Goal: Transaction & Acquisition: Purchase product/service

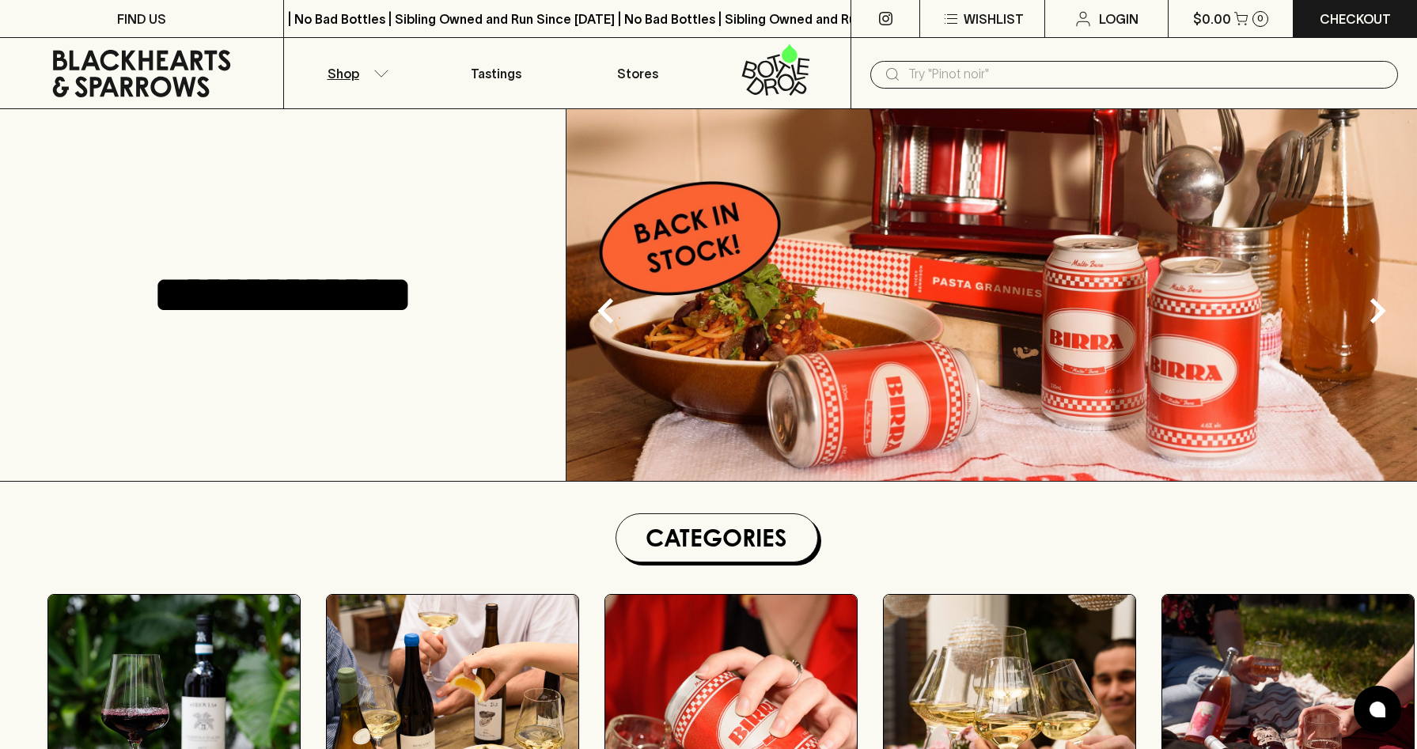
click at [321, 73] on button "Shop" at bounding box center [355, 73] width 142 height 70
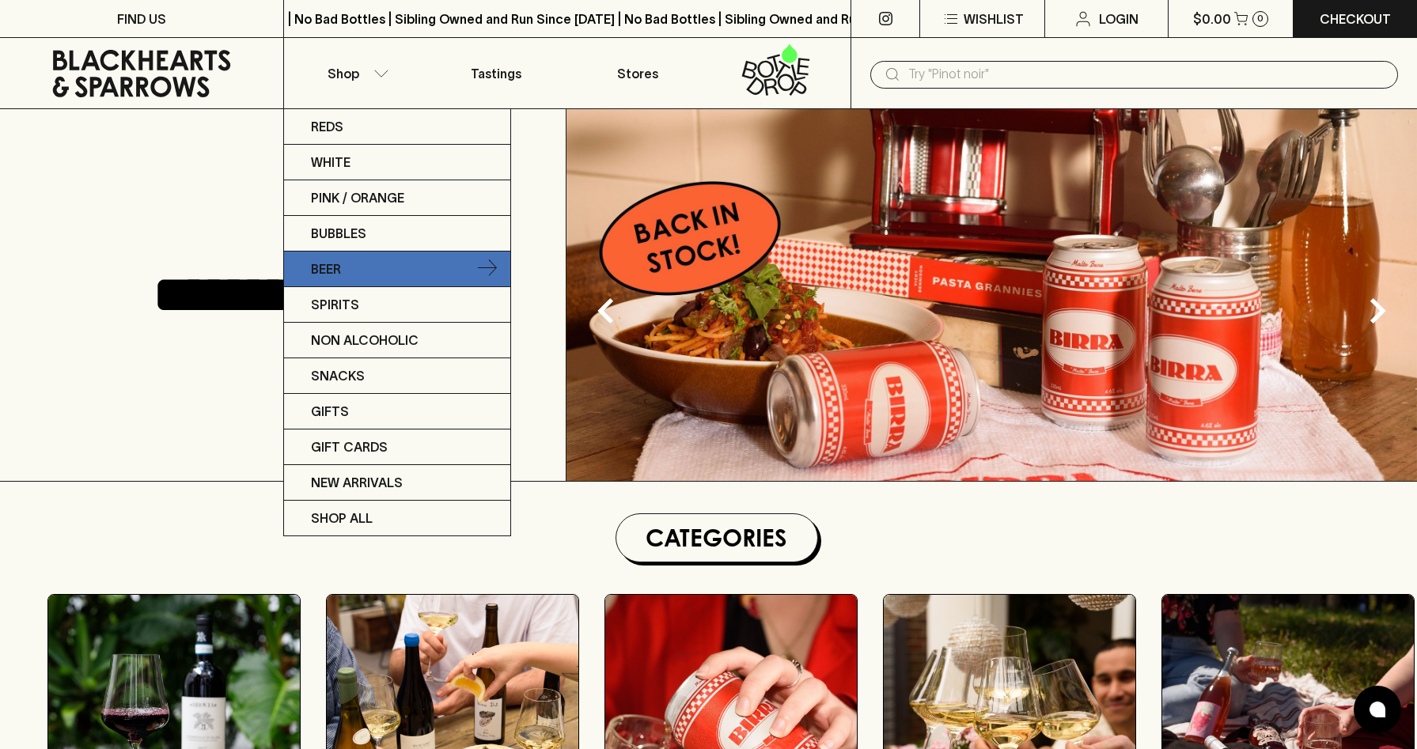
click at [348, 271] on link "Beer" at bounding box center [397, 270] width 226 height 36
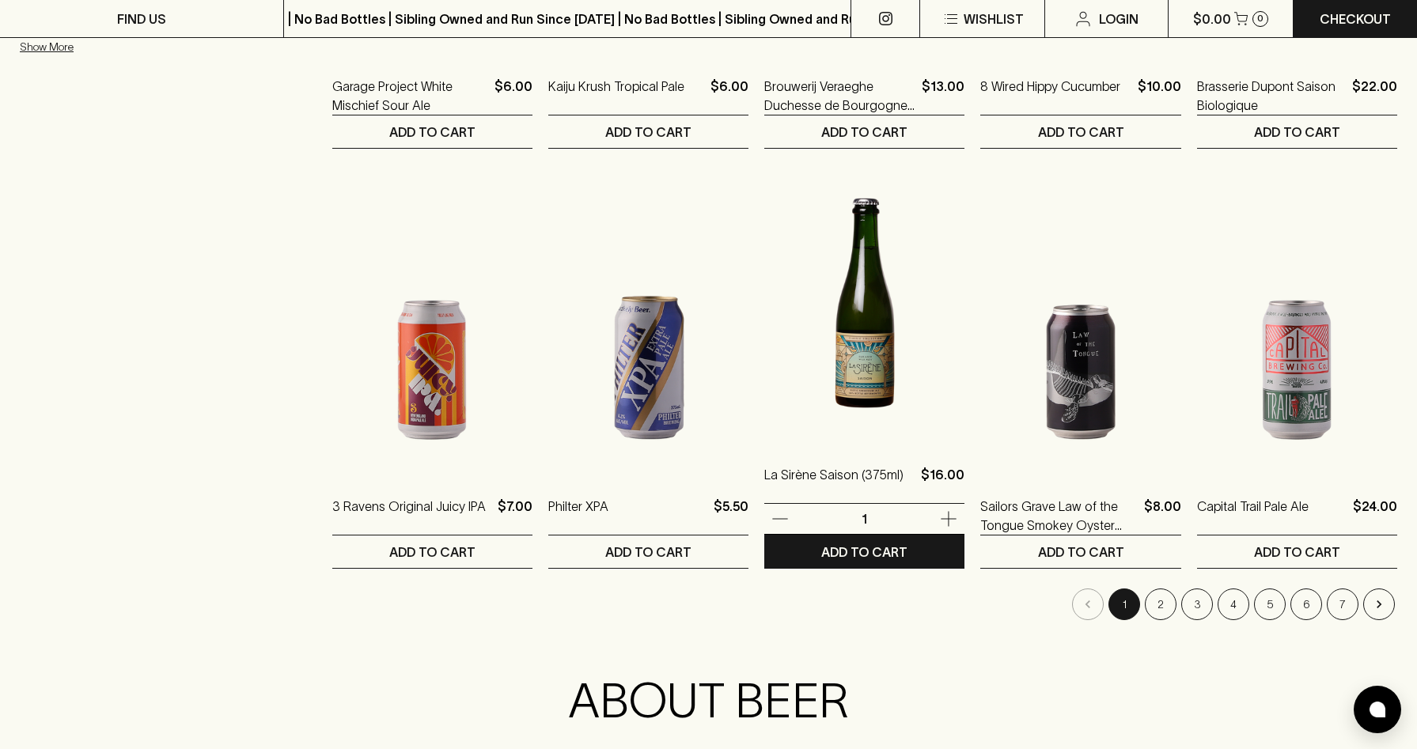
scroll to position [1525, 0]
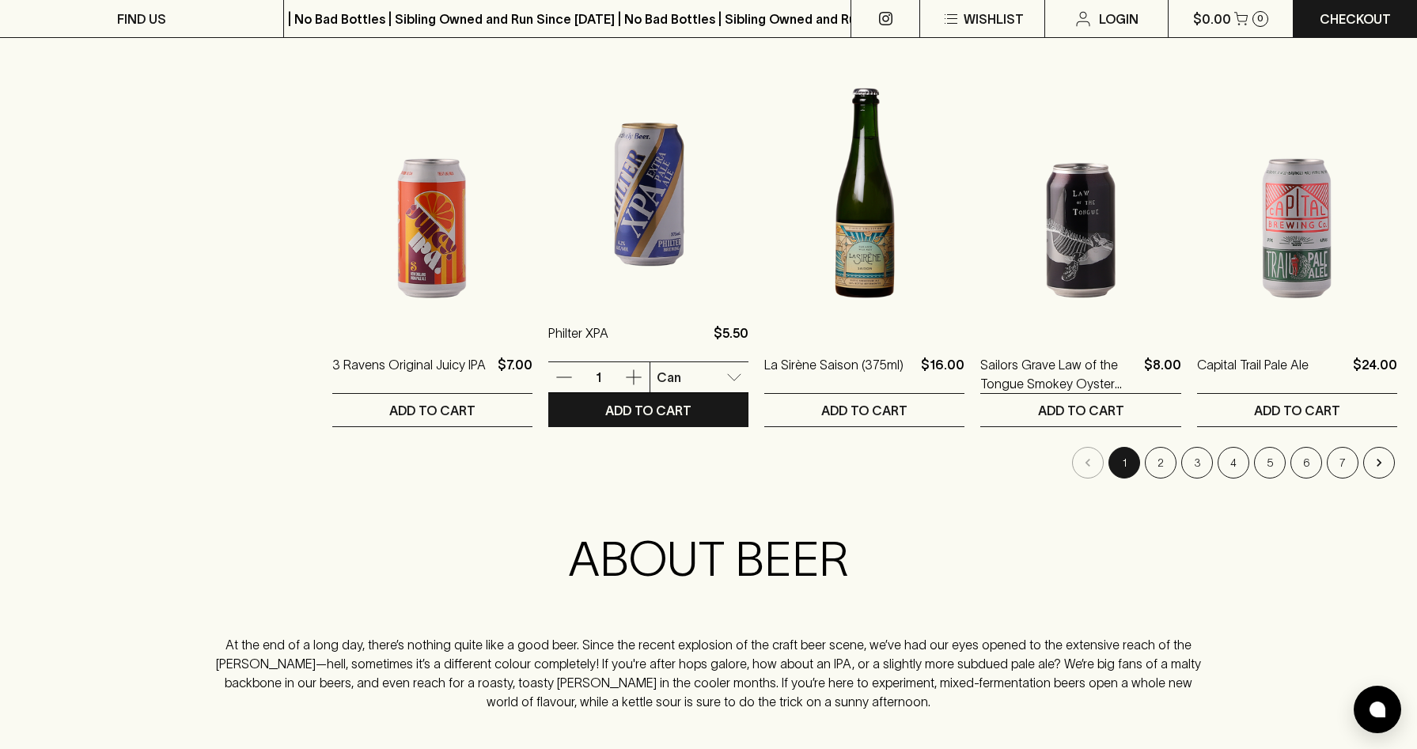
click at [675, 376] on body "FIND US | No Bad Bottles | Sibling Owned and Run Since [DATE] | No Bad Bottles …" at bounding box center [708, 90] width 1417 height 3231
click at [625, 430] on p "Pack" at bounding box center [615, 435] width 30 height 19
click at [680, 368] on body "FIND US | No Bad Bottles | Sibling Owned and Run Since [DATE] | No Bad Bottles …" at bounding box center [708, 90] width 1417 height 3231
click at [634, 462] on li "Pack" at bounding box center [641, 464] width 108 height 28
type input "2"
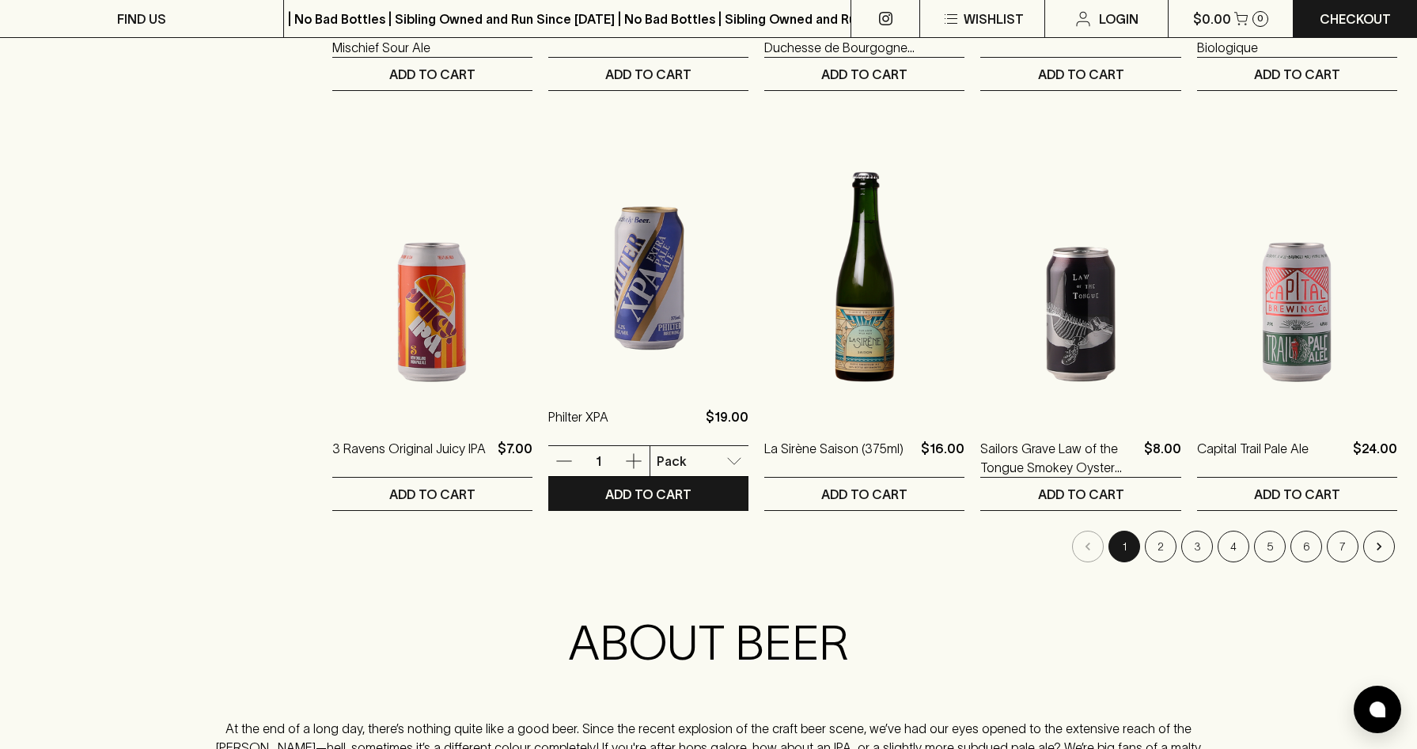
scroll to position [1435, 0]
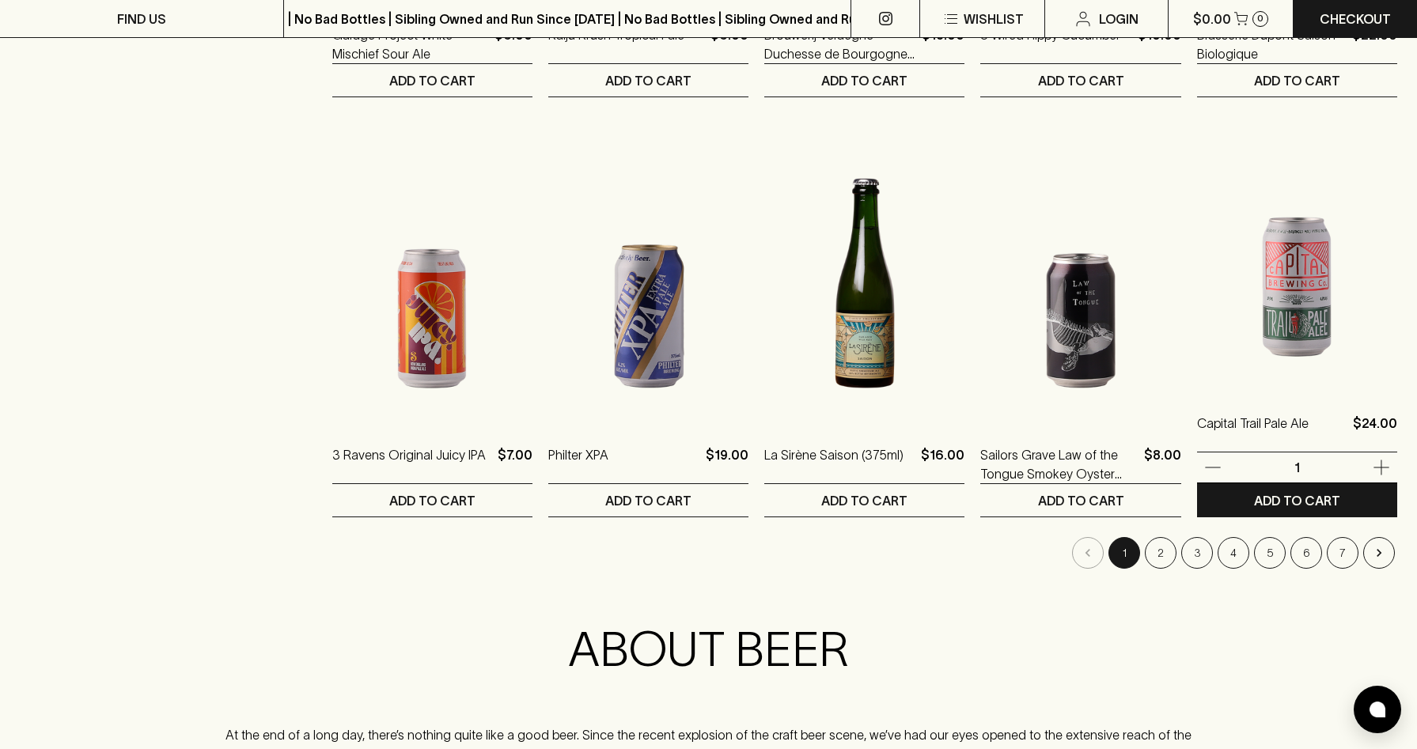
click at [1292, 313] on img at bounding box center [1297, 251] width 200 height 277
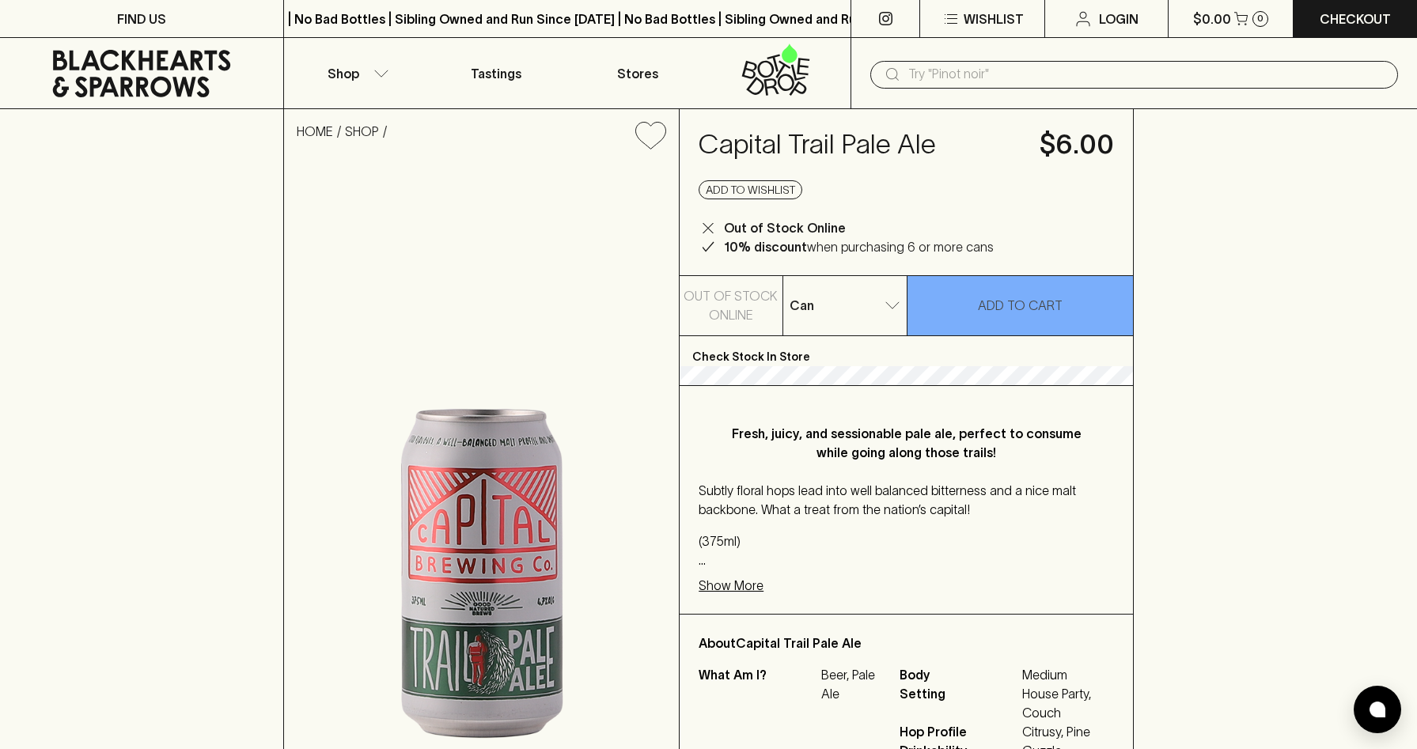
type input "1"
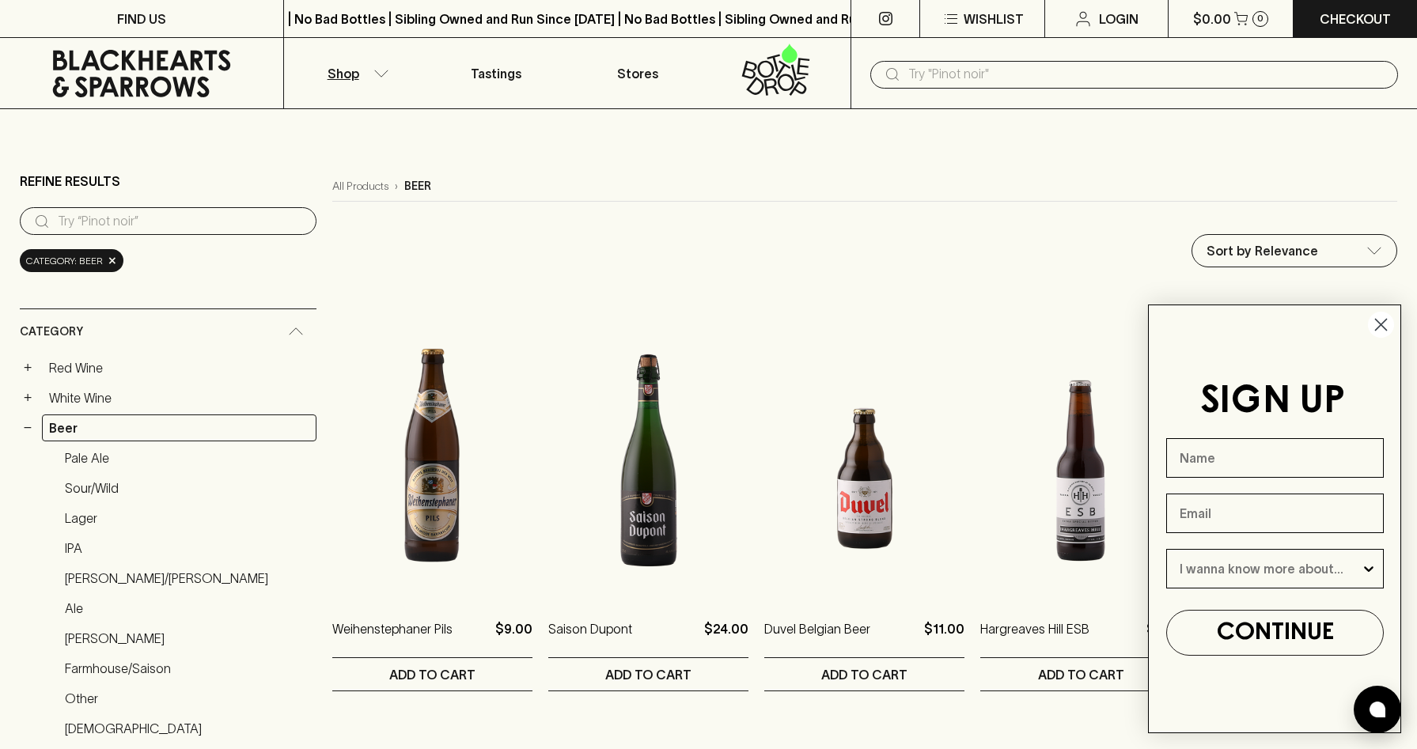
click at [1376, 327] on circle "Close dialog" at bounding box center [1381, 325] width 26 height 26
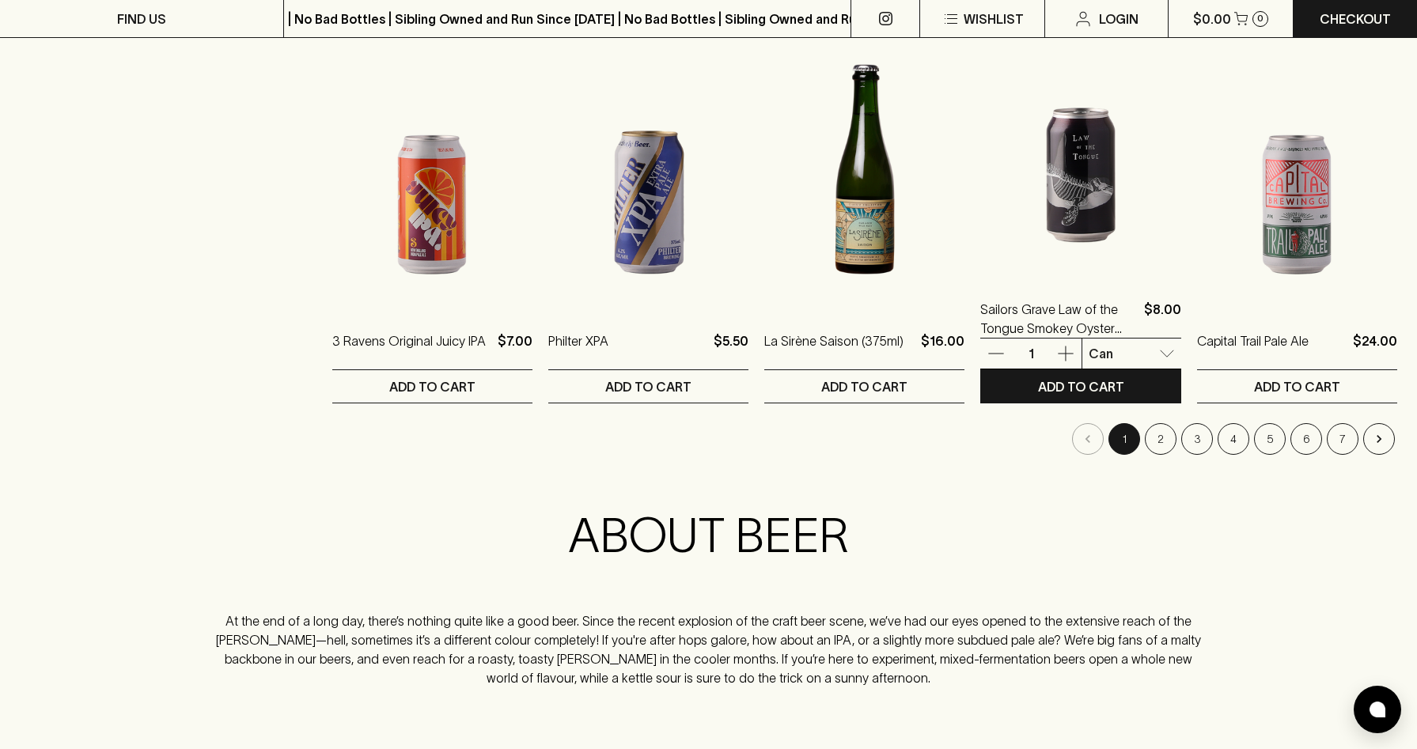
scroll to position [1462, 0]
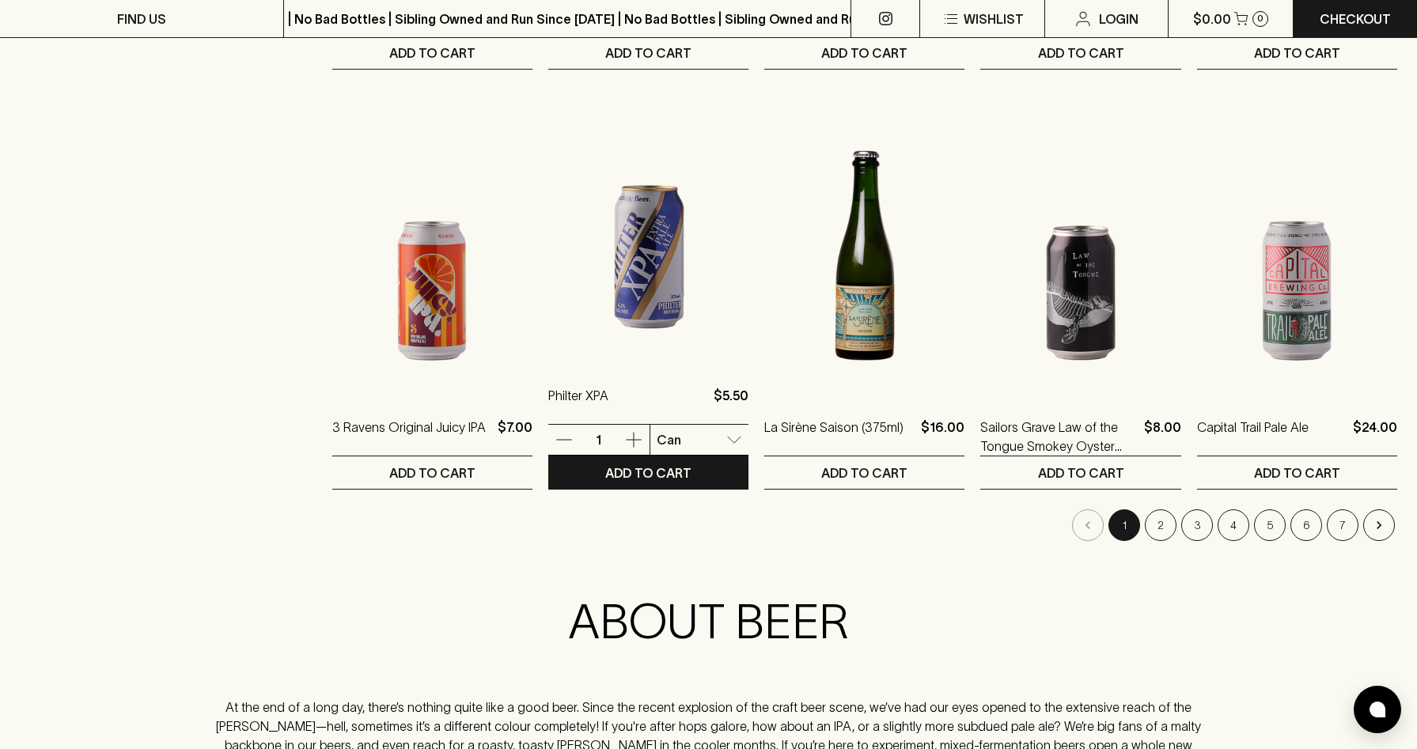
click at [592, 279] on img at bounding box center [648, 223] width 200 height 277
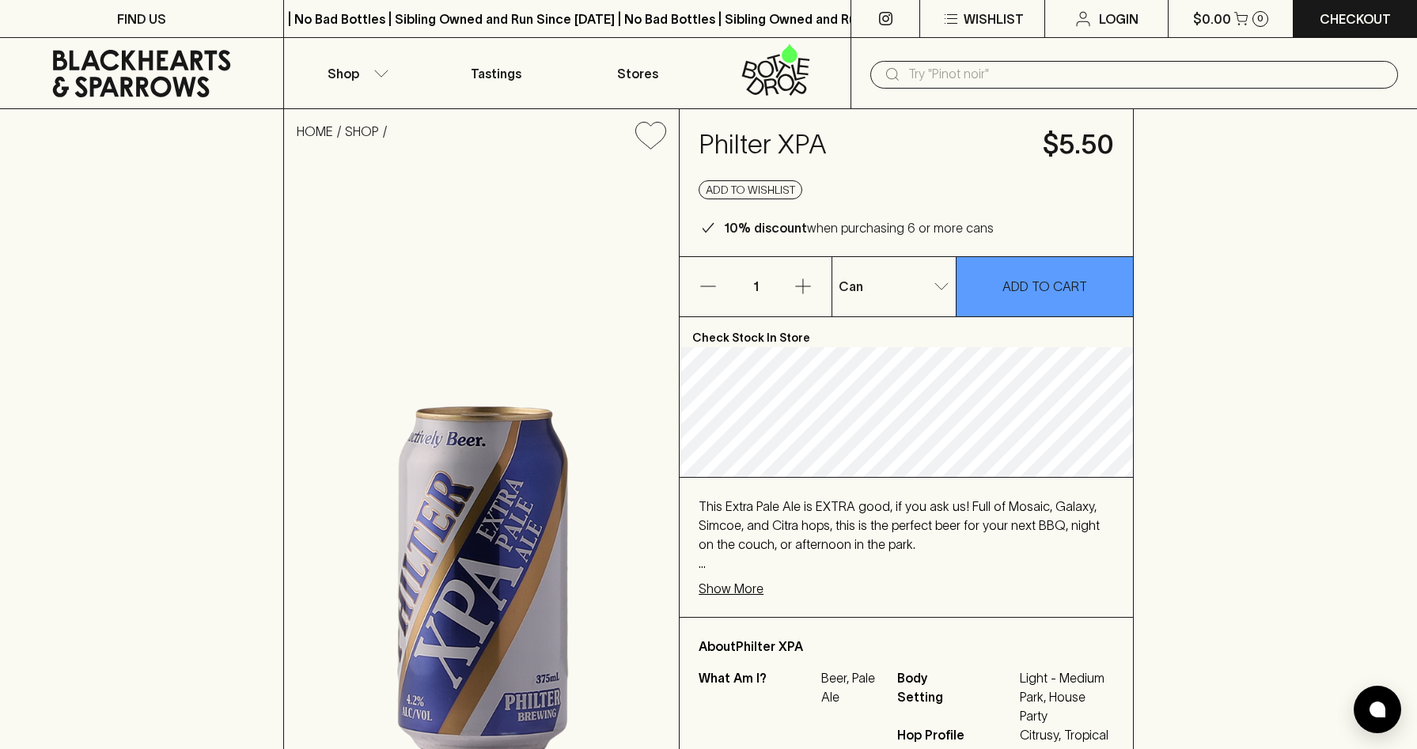
click at [867, 370] on p "Pack" at bounding box center [860, 373] width 30 height 19
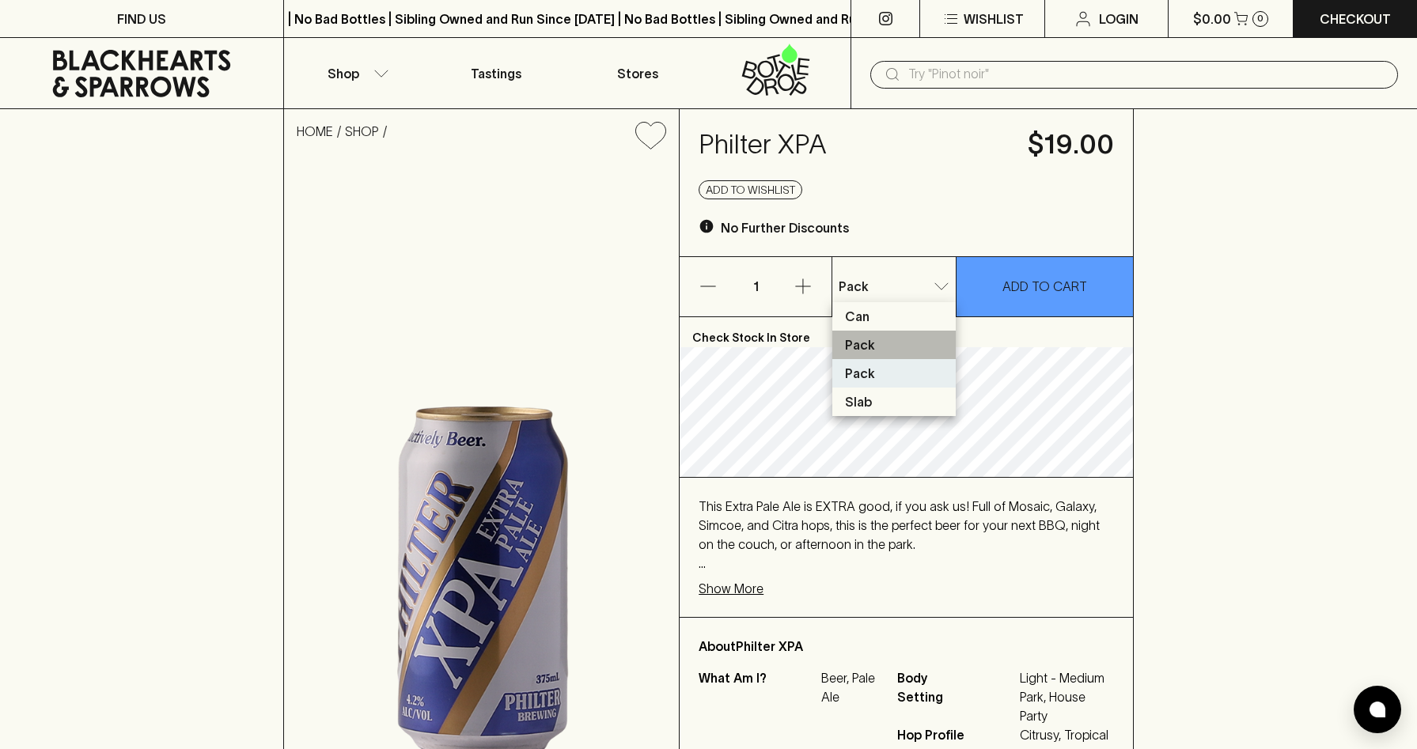
click at [877, 339] on li "Pack" at bounding box center [893, 345] width 123 height 28
type input "1"
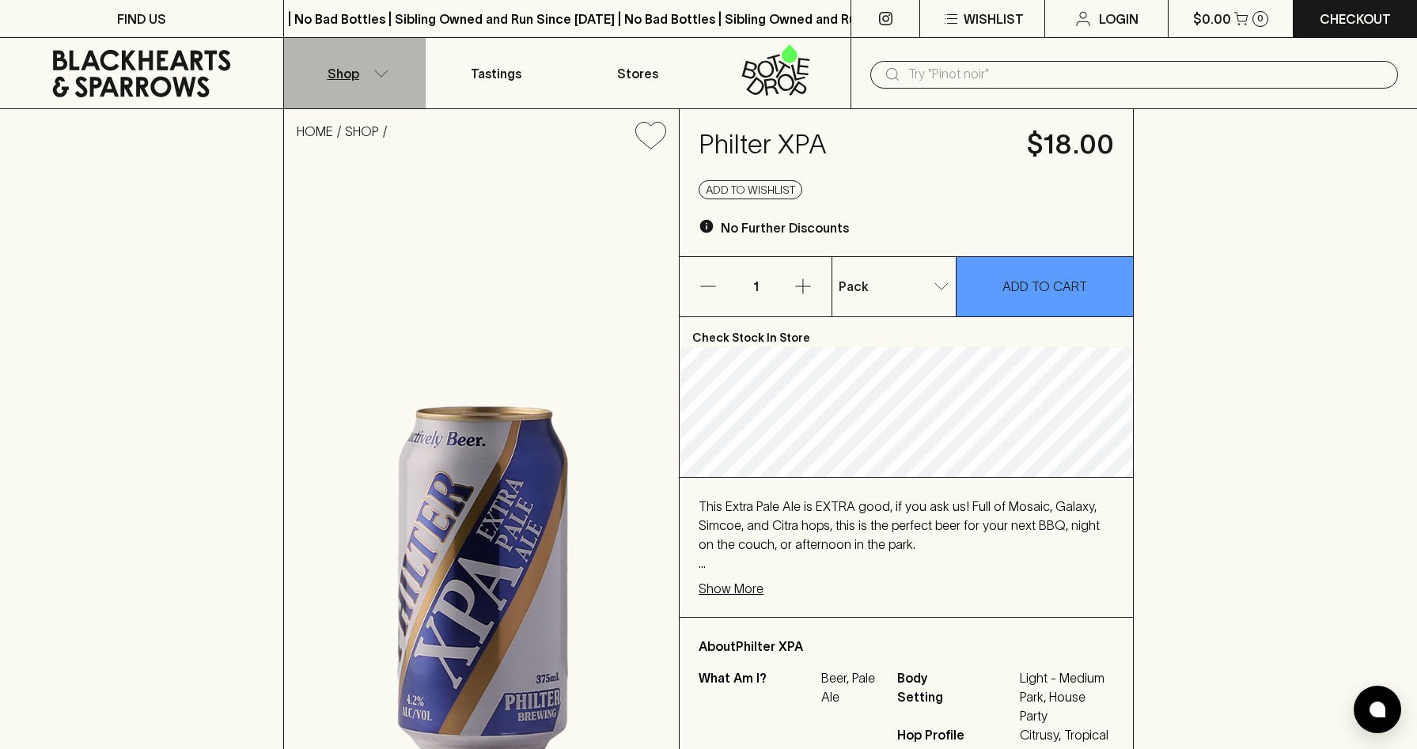
click at [351, 66] on p "Shop" at bounding box center [344, 73] width 32 height 19
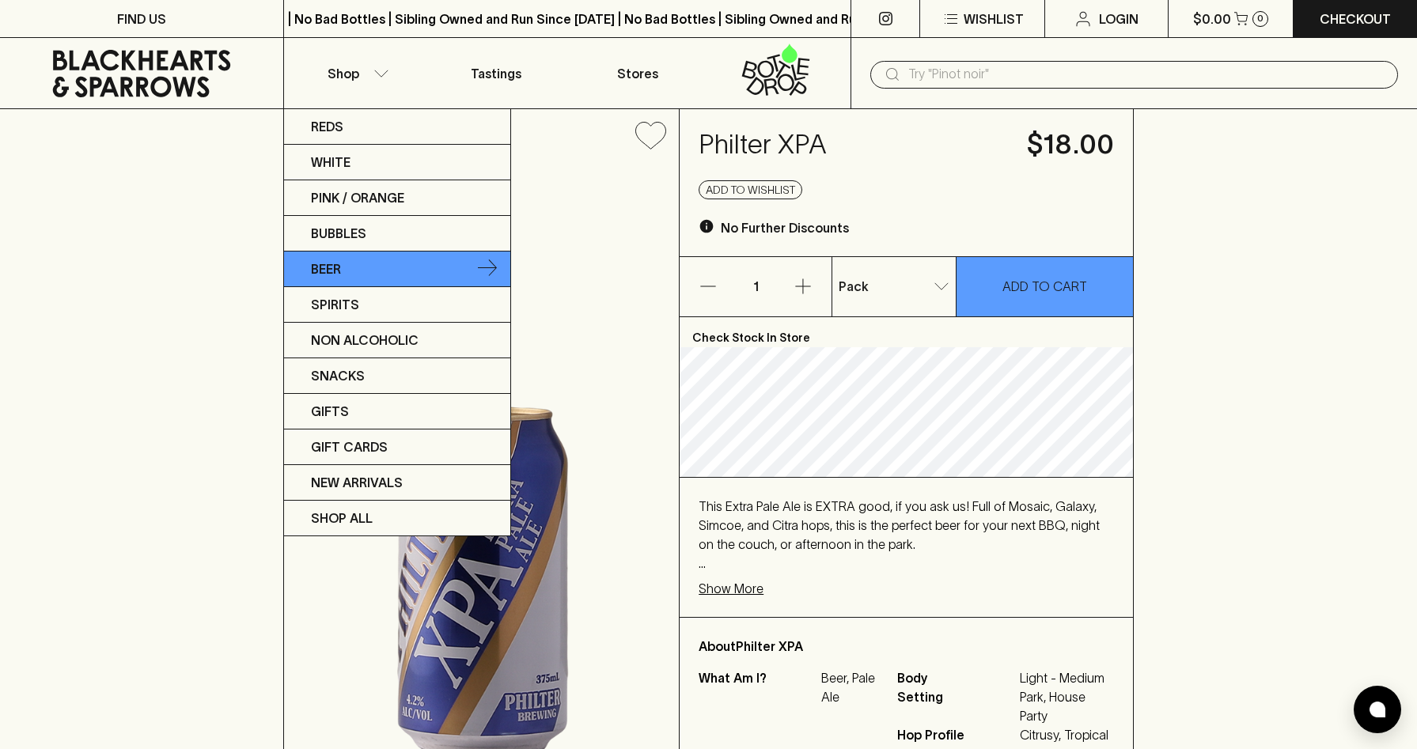
click at [347, 263] on link "Beer" at bounding box center [397, 270] width 226 height 36
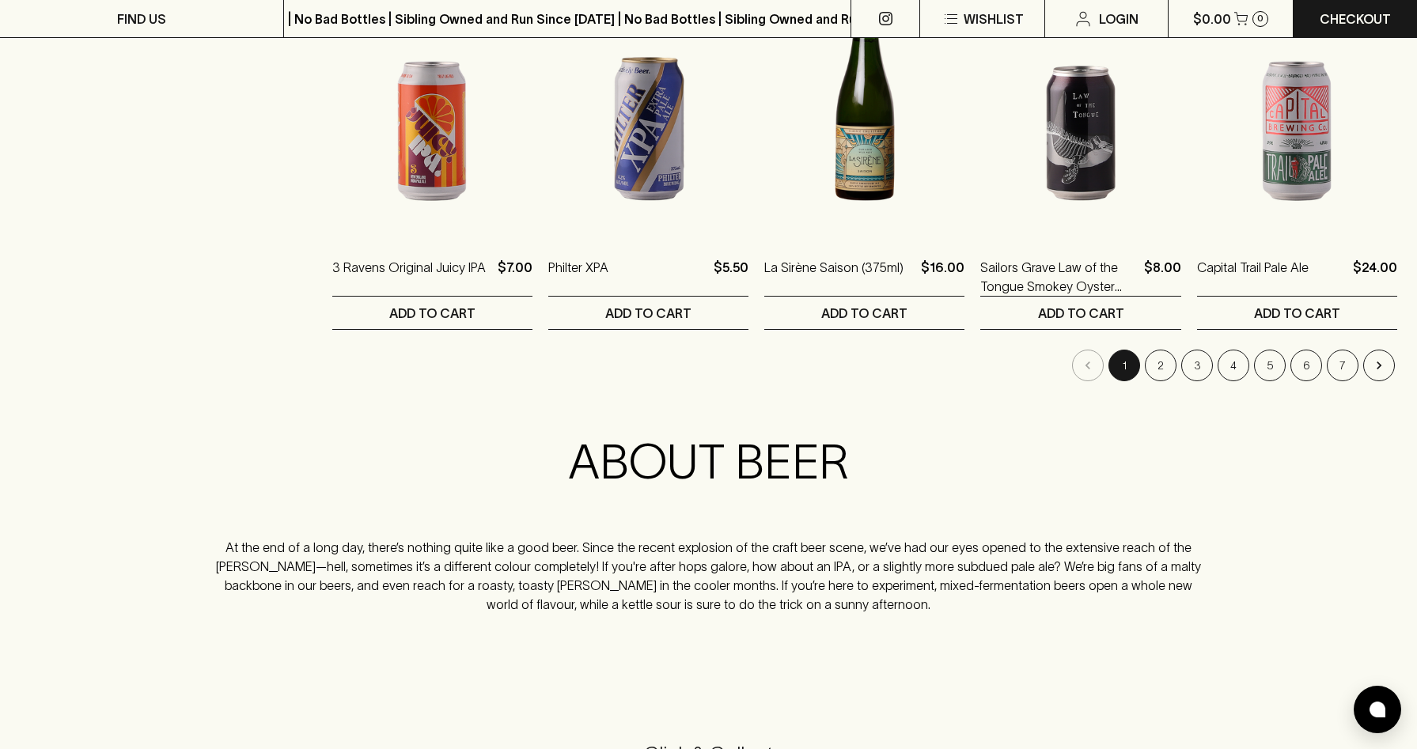
scroll to position [1617, 0]
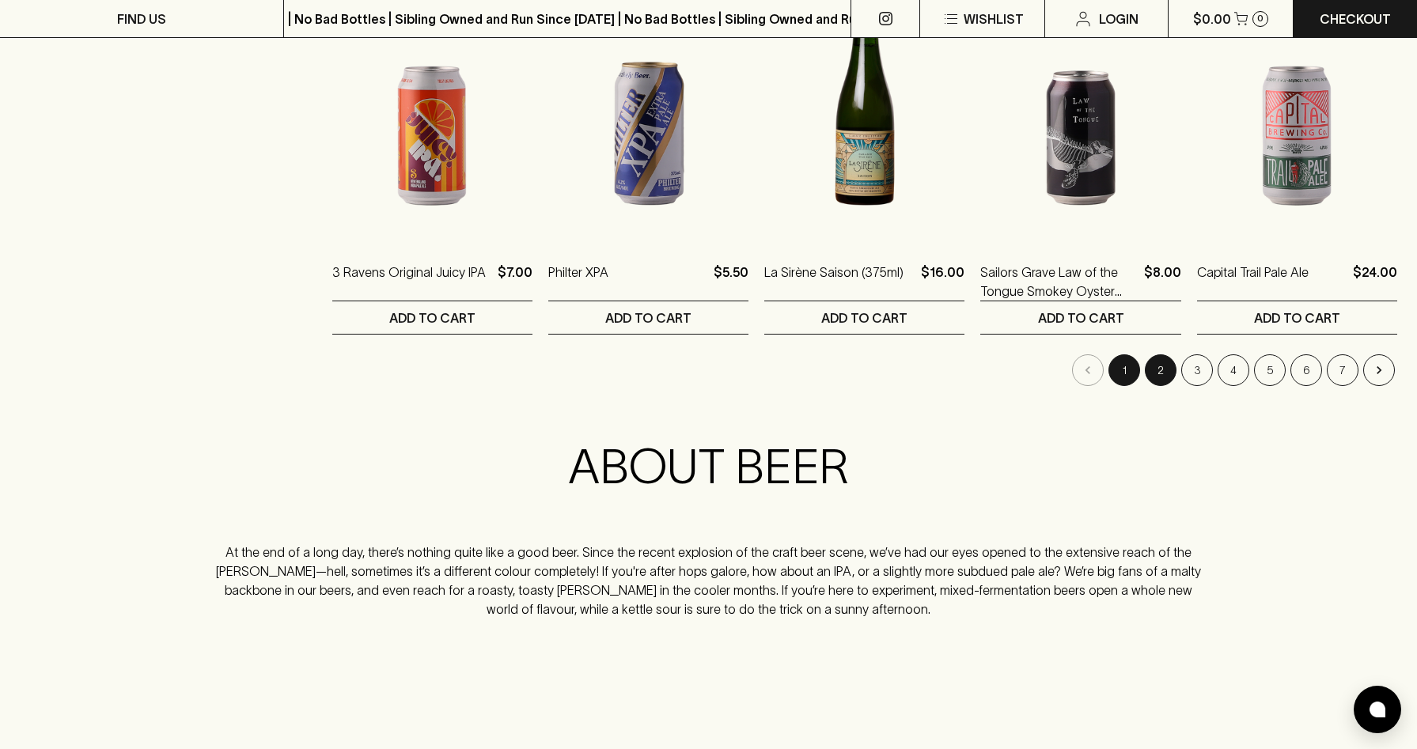
click at [1161, 378] on button "2" at bounding box center [1161, 370] width 32 height 32
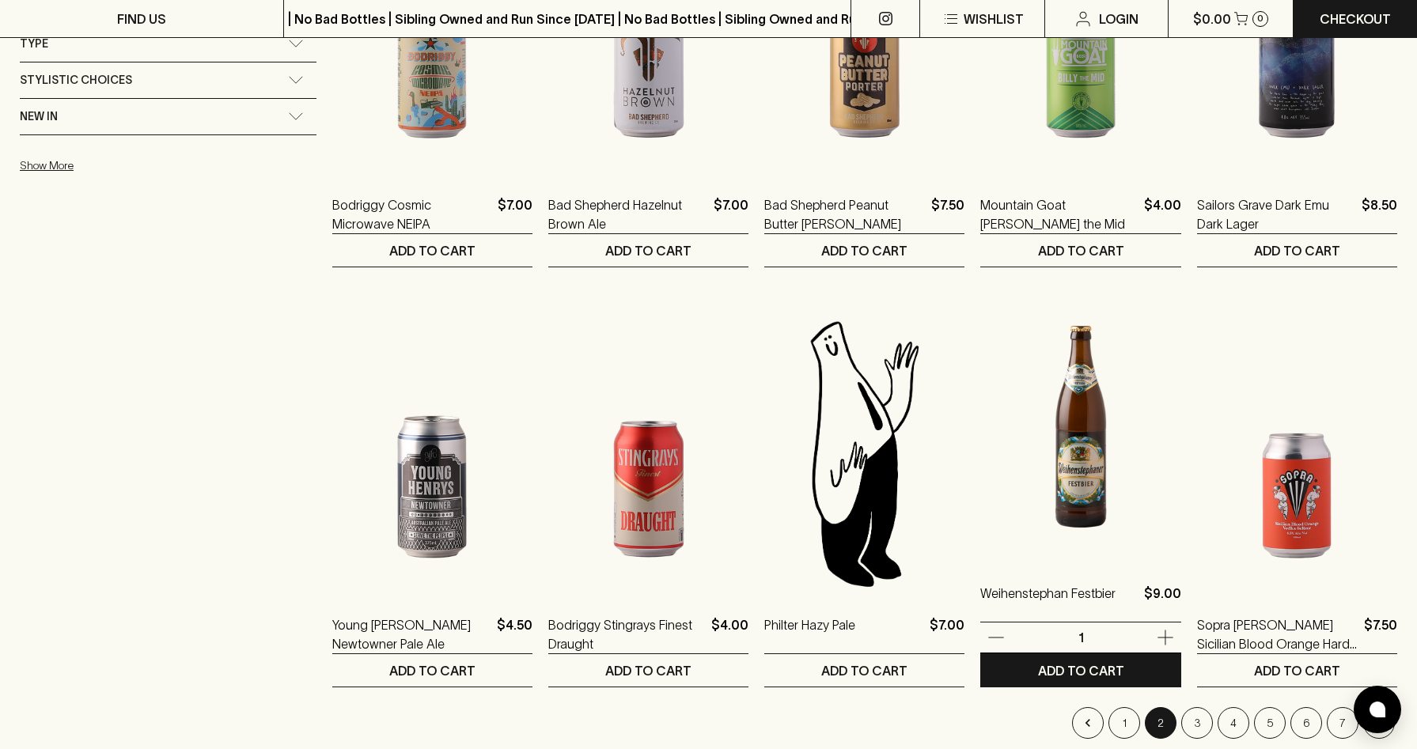
scroll to position [1316, 0]
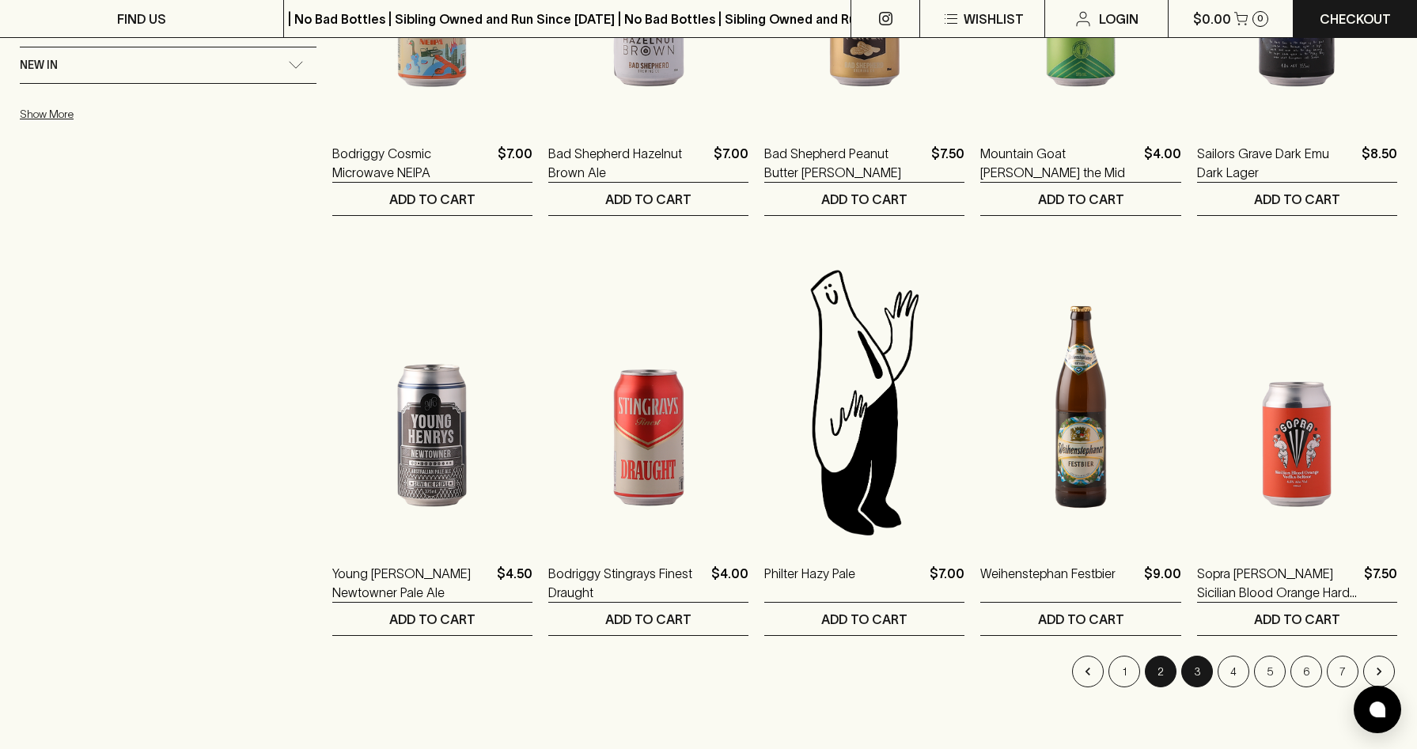
click at [1197, 671] on button "3" at bounding box center [1197, 672] width 32 height 32
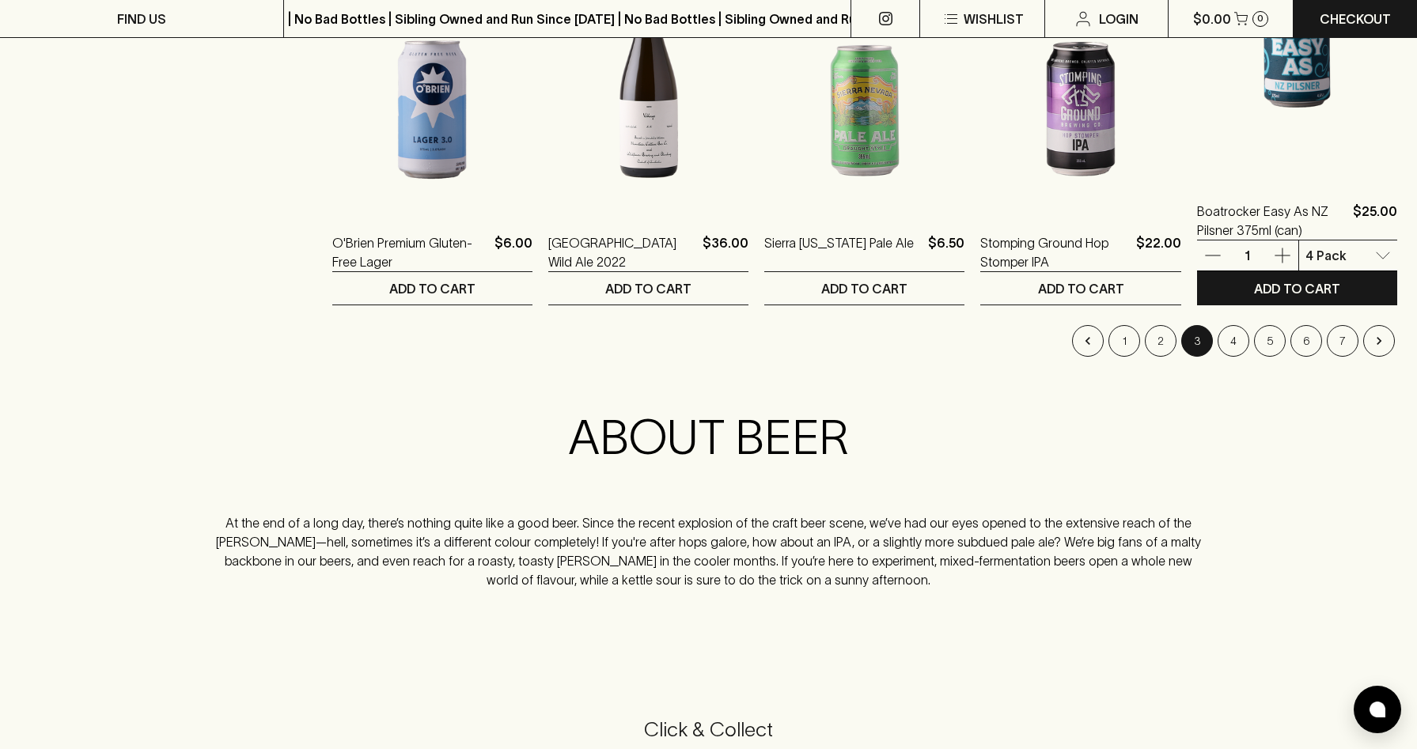
scroll to position [1740, 0]
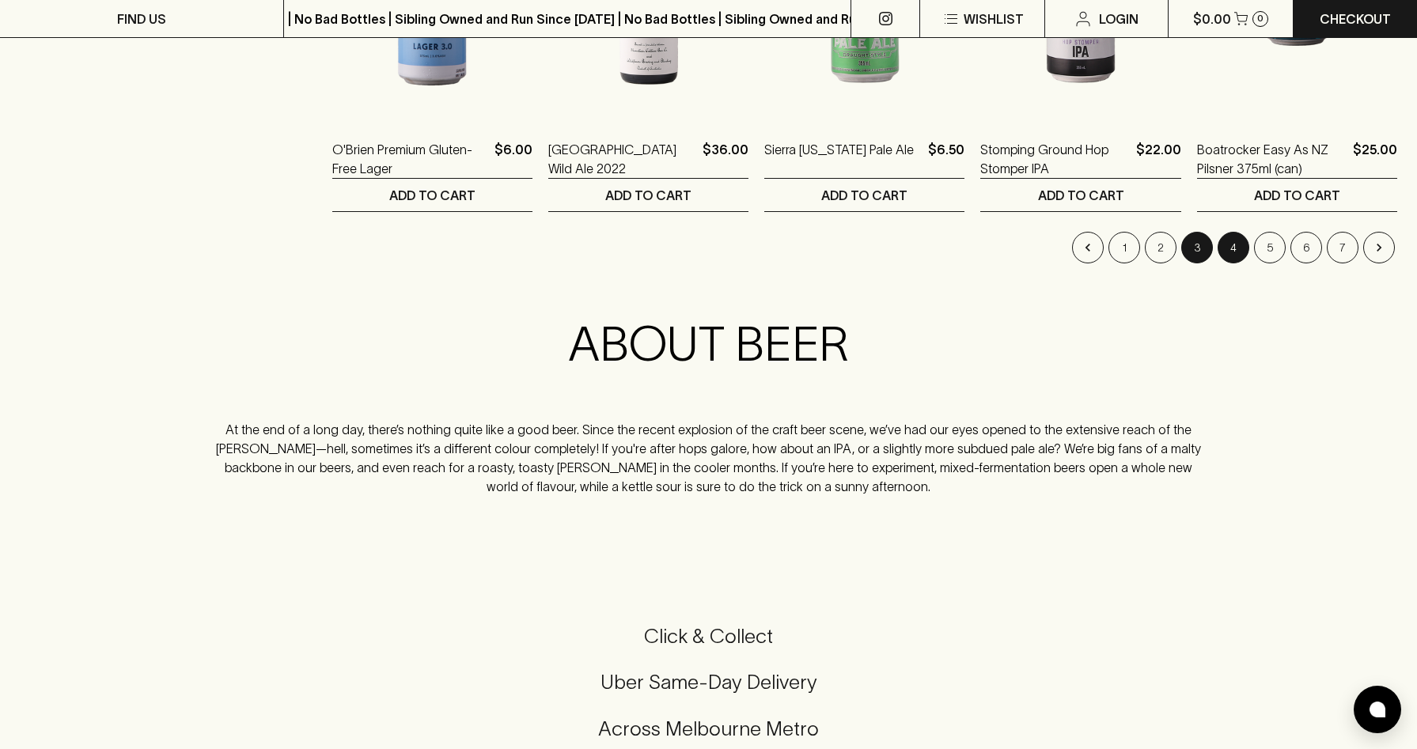
click at [1235, 252] on button "4" at bounding box center [1234, 248] width 32 height 32
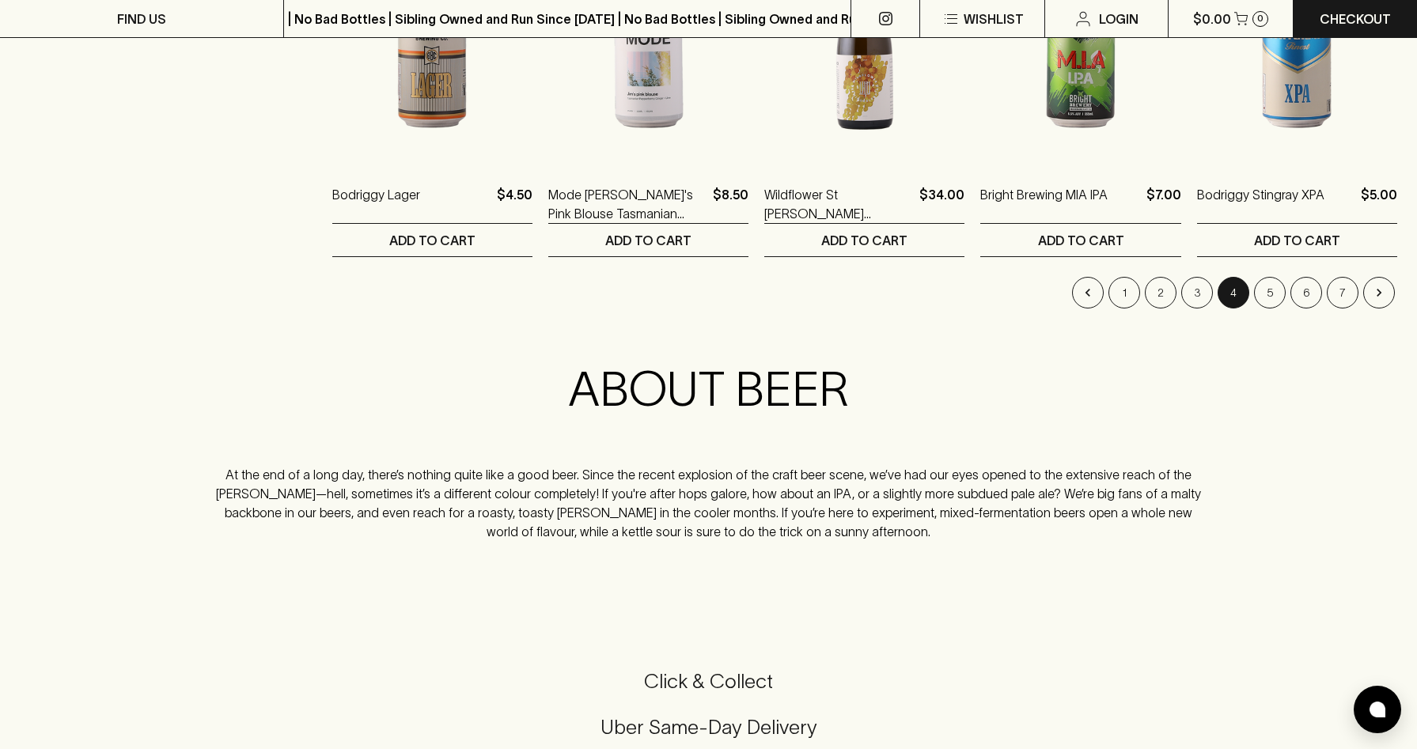
scroll to position [1759, 0]
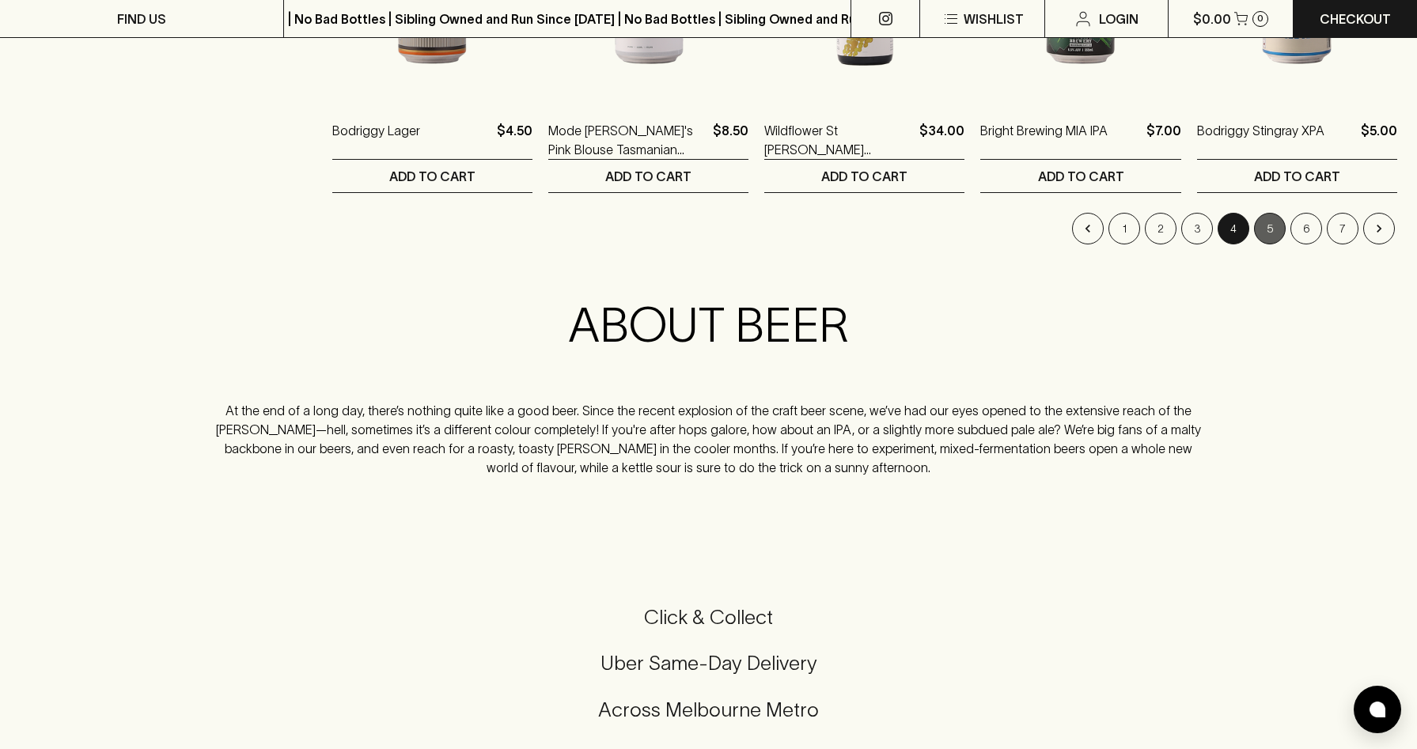
click at [1268, 228] on button "5" at bounding box center [1270, 229] width 32 height 32
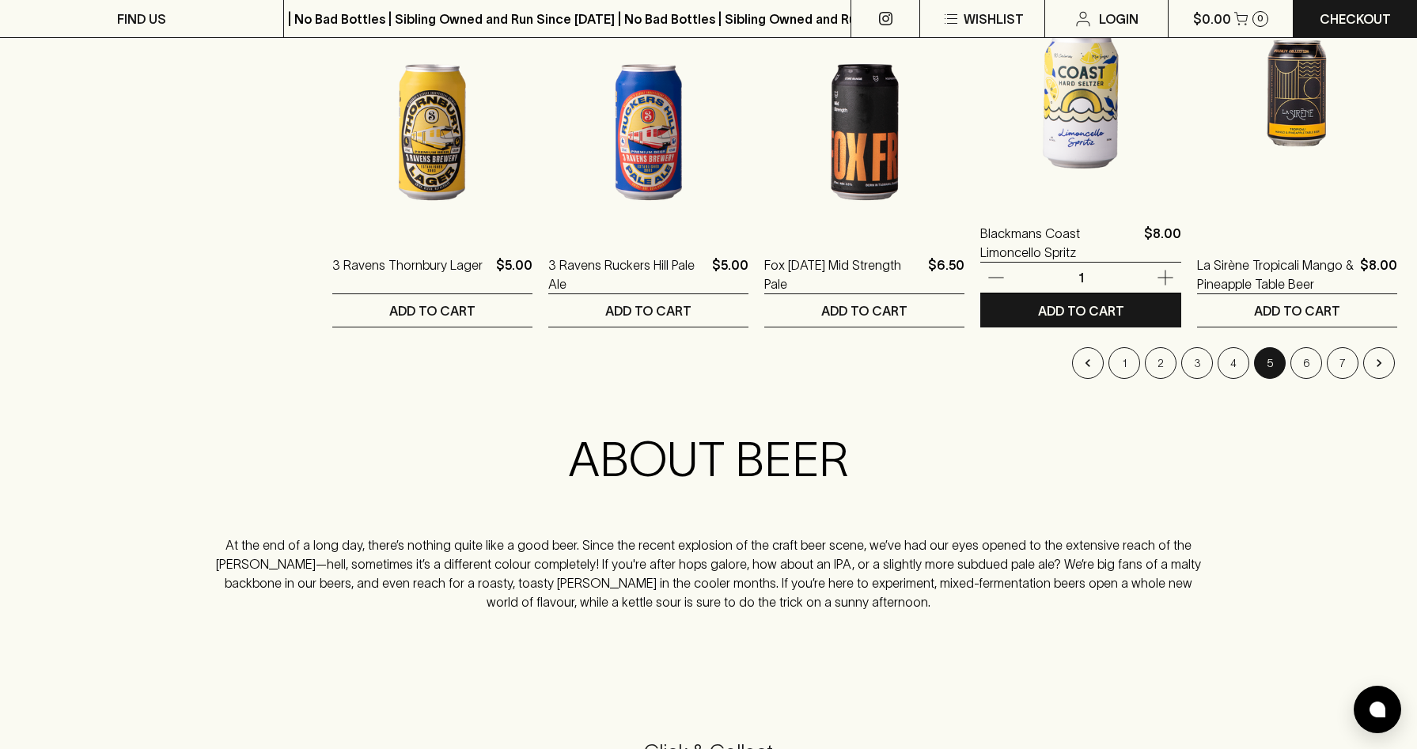
scroll to position [1703, 0]
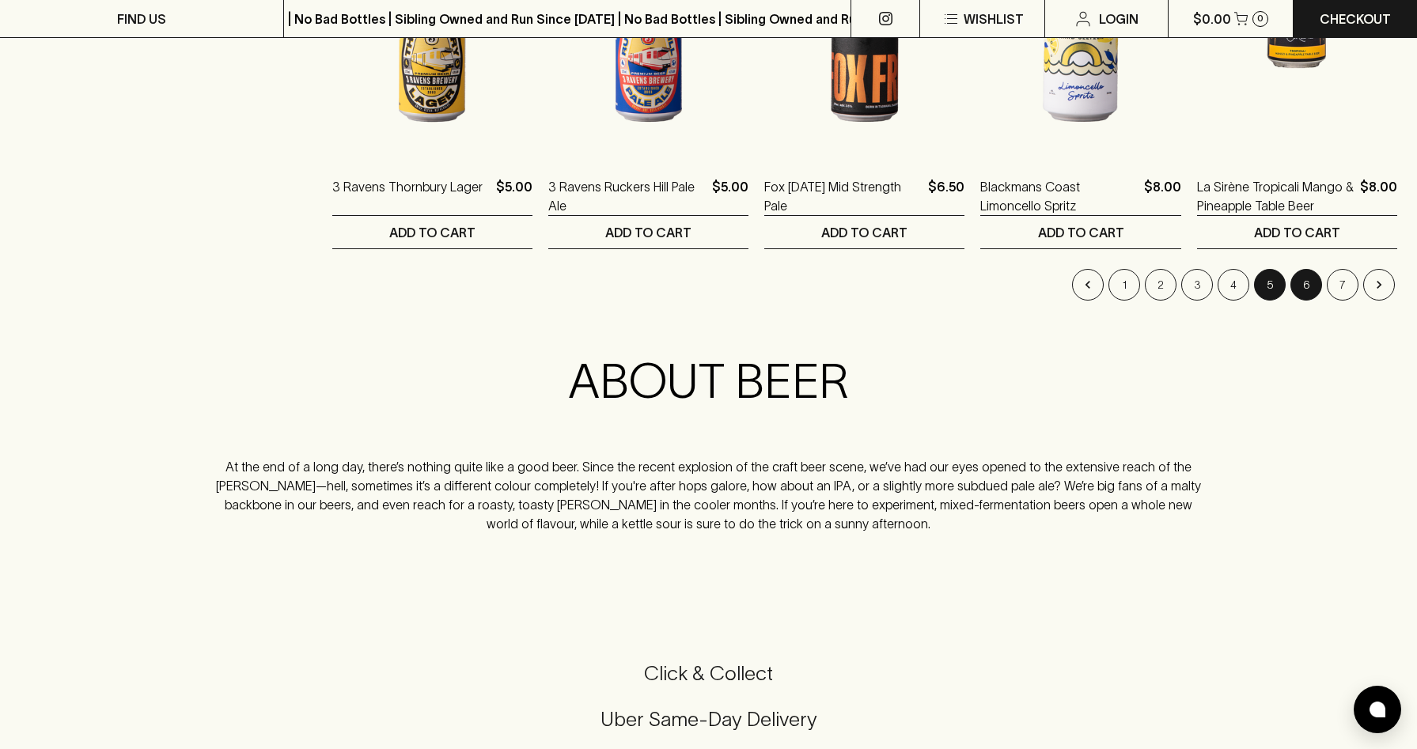
click at [1308, 278] on button "6" at bounding box center [1307, 285] width 32 height 32
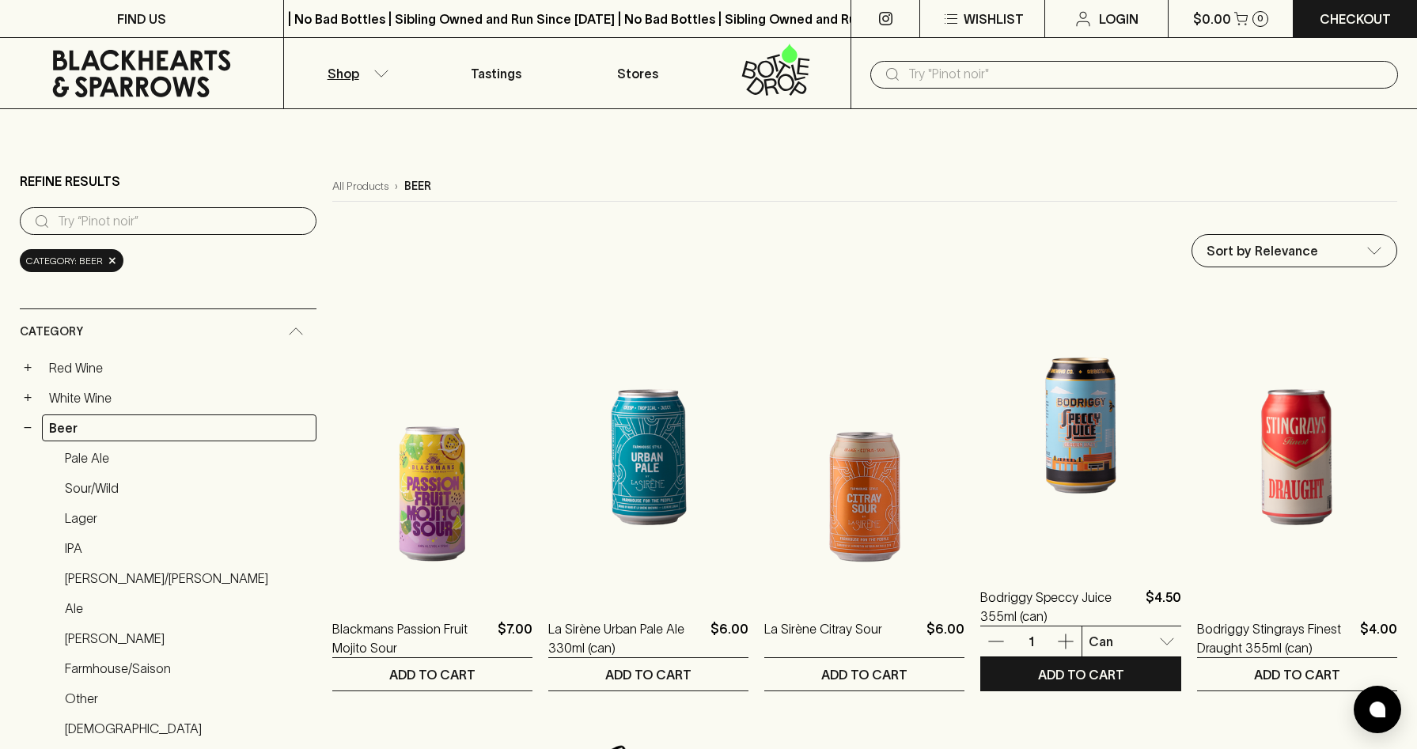
click at [1077, 438] on img at bounding box center [1080, 425] width 200 height 277
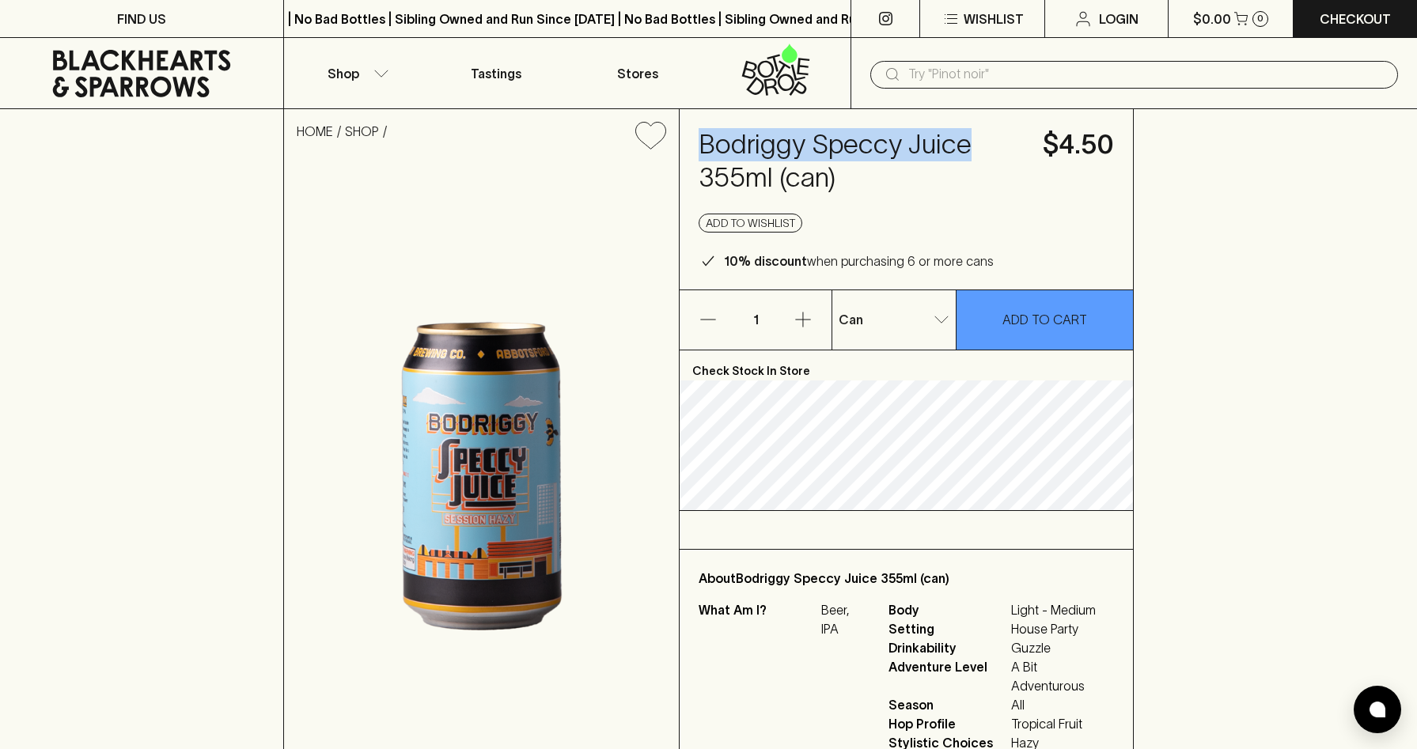
drag, startPoint x: 977, startPoint y: 142, endPoint x: 699, endPoint y: 155, distance: 278.8
click at [699, 155] on h4 "Bodriggy Speccy Juice 355ml (can)" at bounding box center [861, 161] width 325 height 66
copy h4 "Bodriggy Speccy Juice"
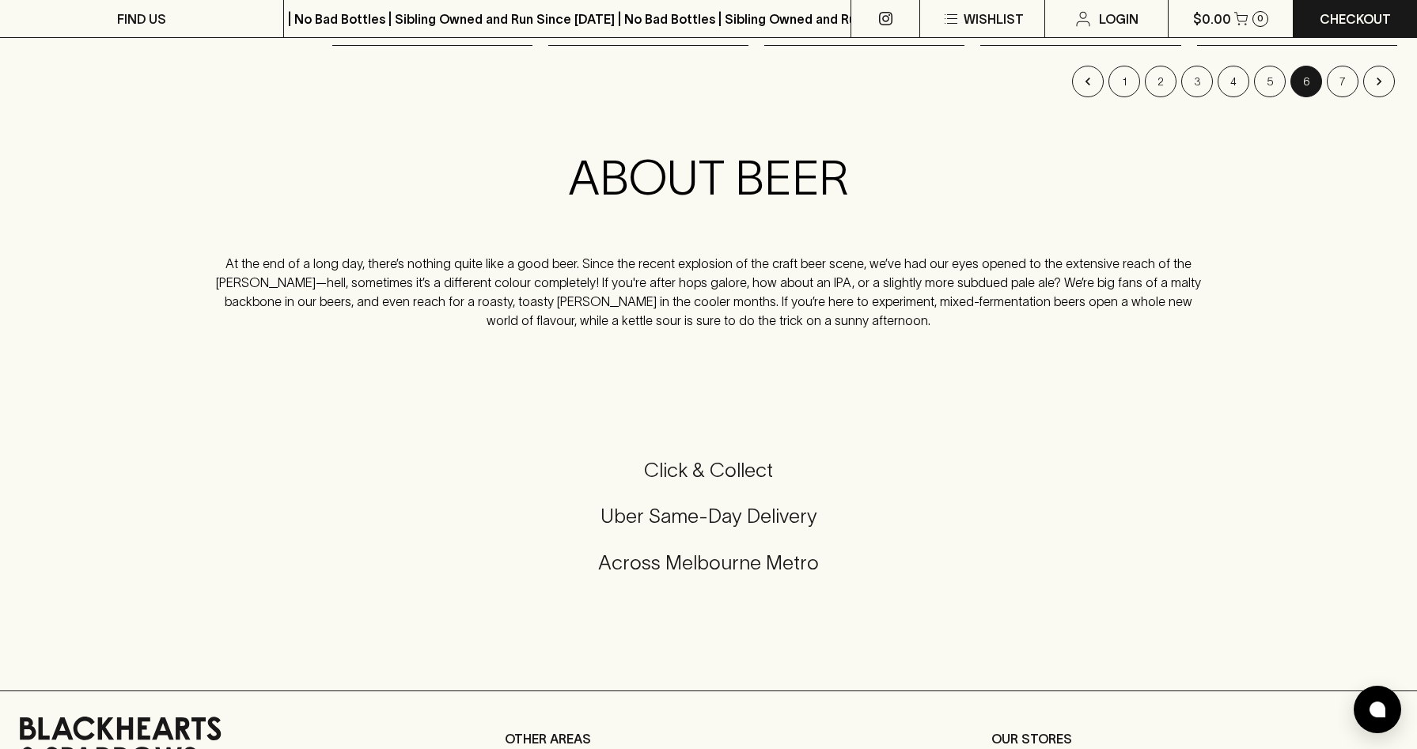
scroll to position [1681, 0]
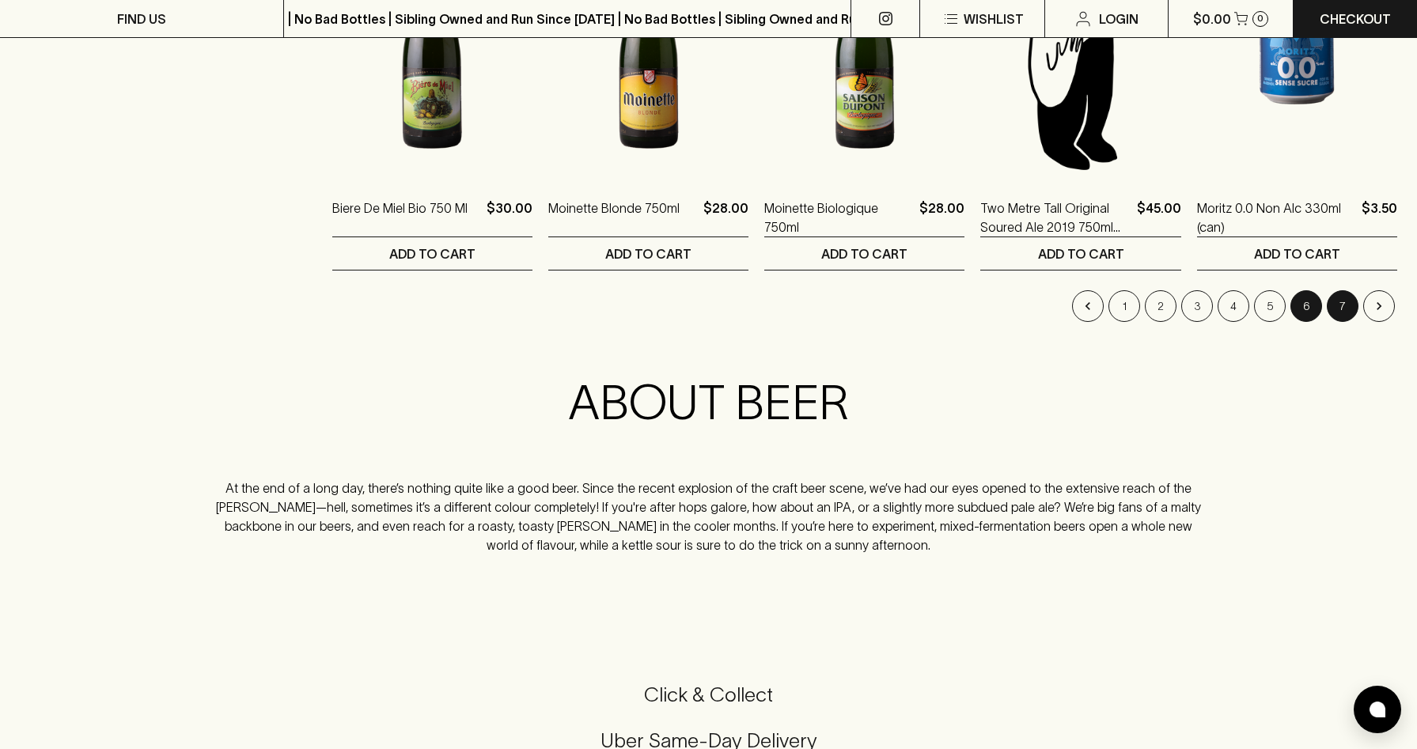
click at [1335, 298] on button "7" at bounding box center [1343, 306] width 32 height 32
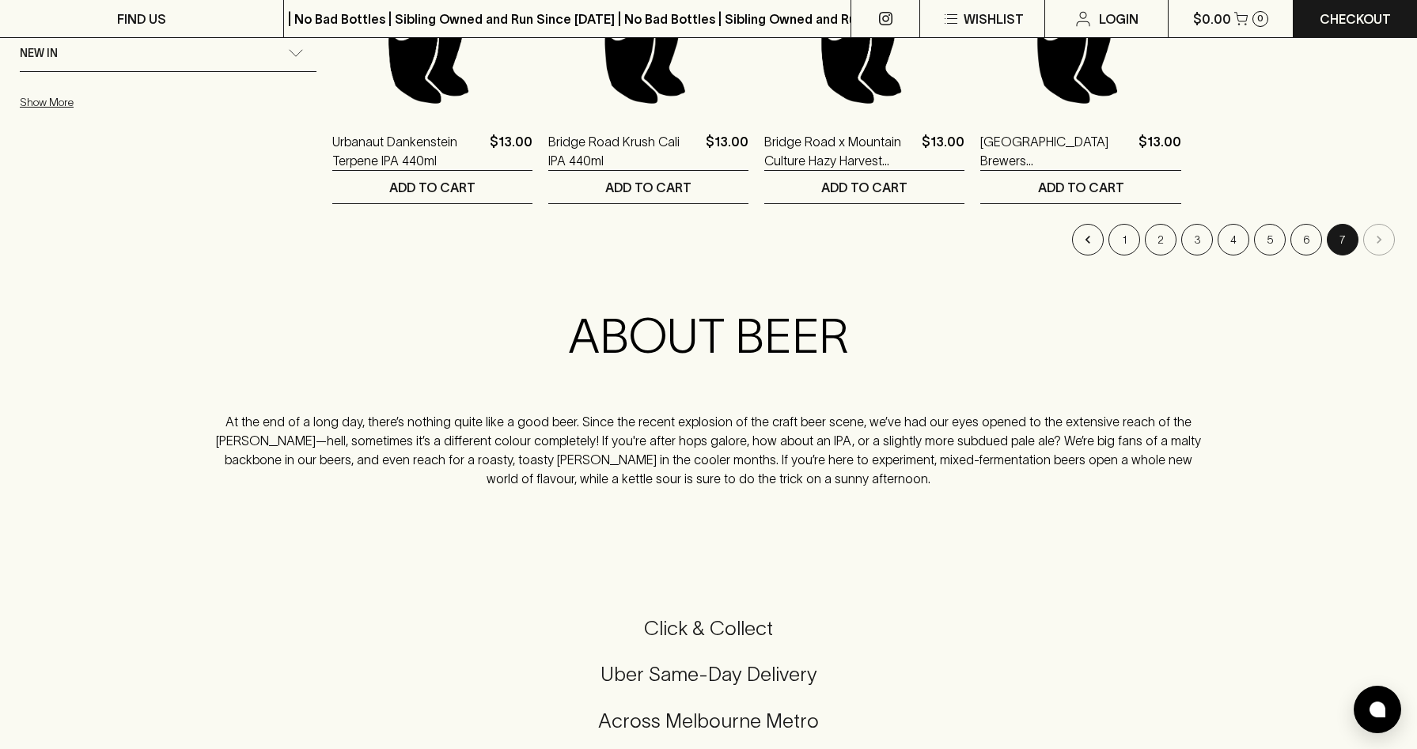
scroll to position [1246, 0]
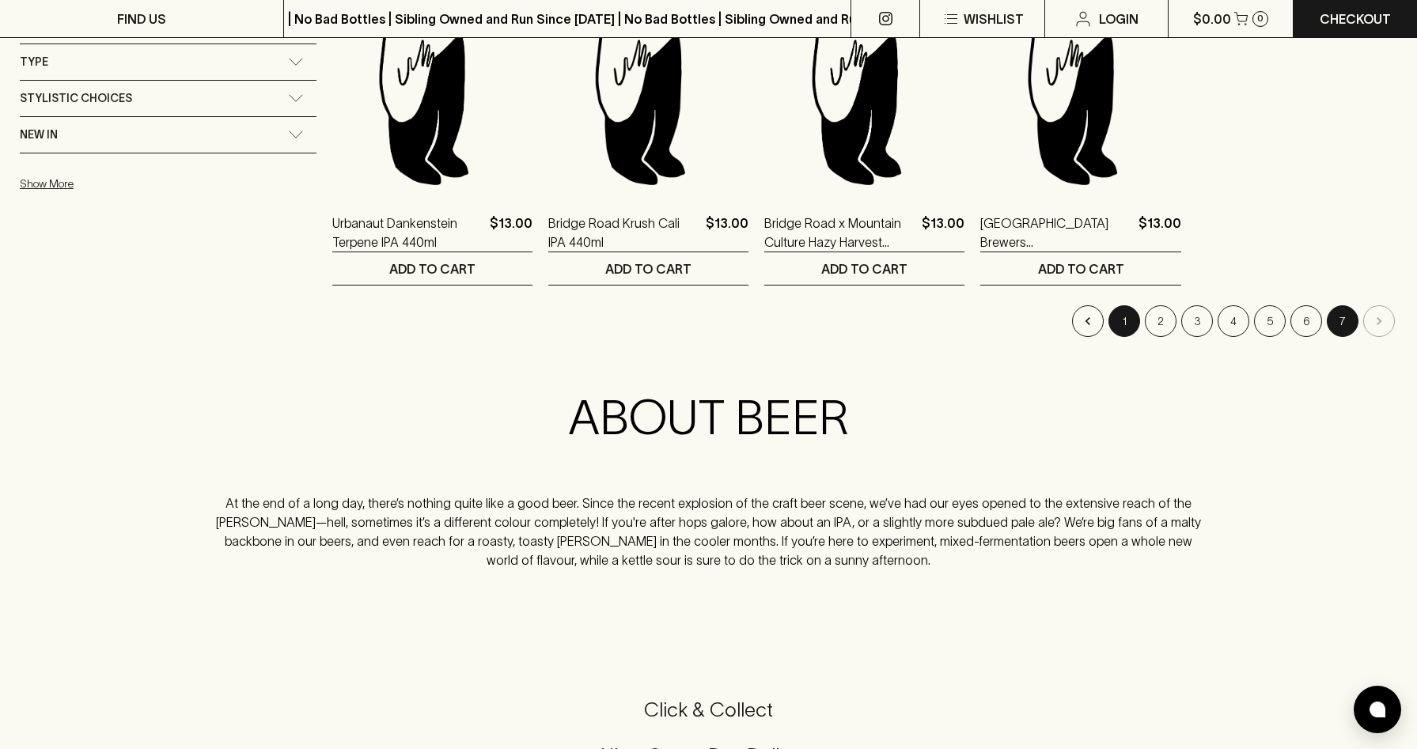
click at [1124, 327] on button "1" at bounding box center [1125, 321] width 32 height 32
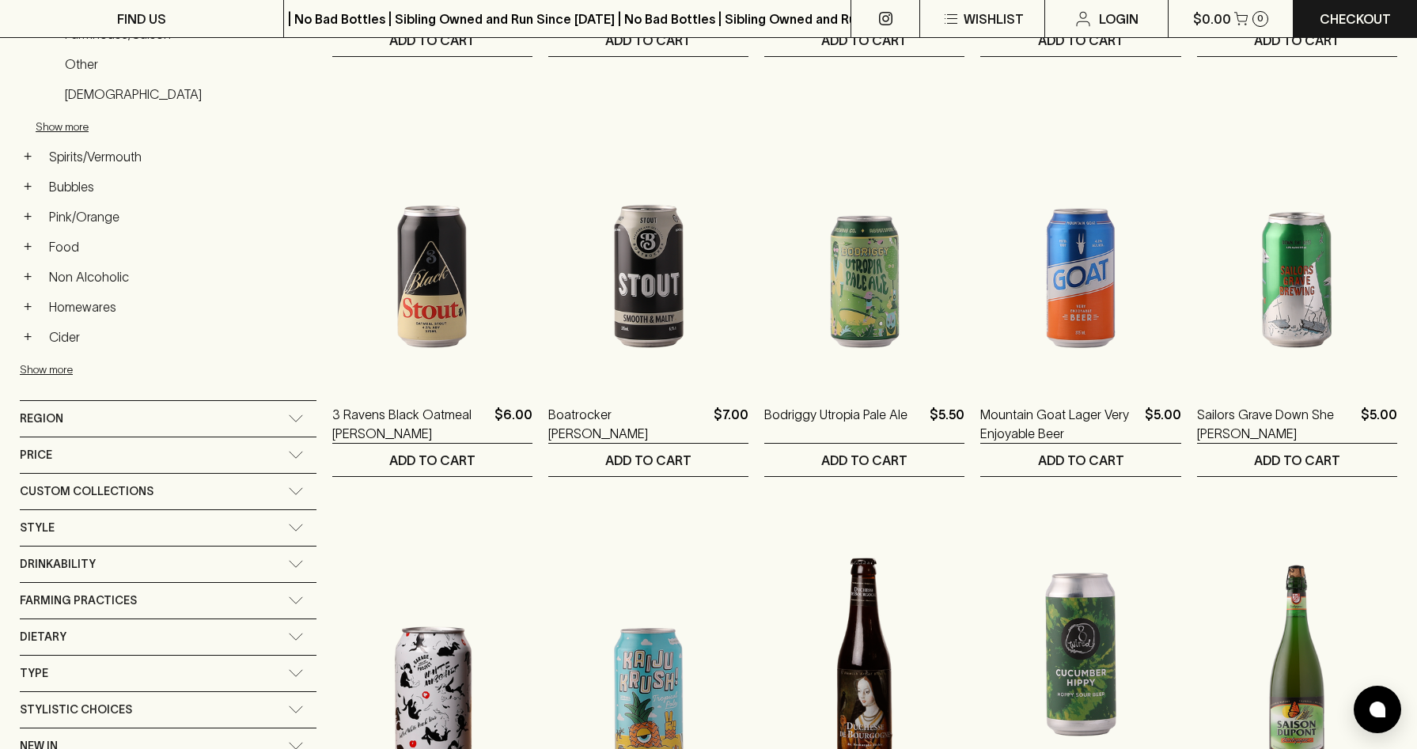
scroll to position [645, 0]
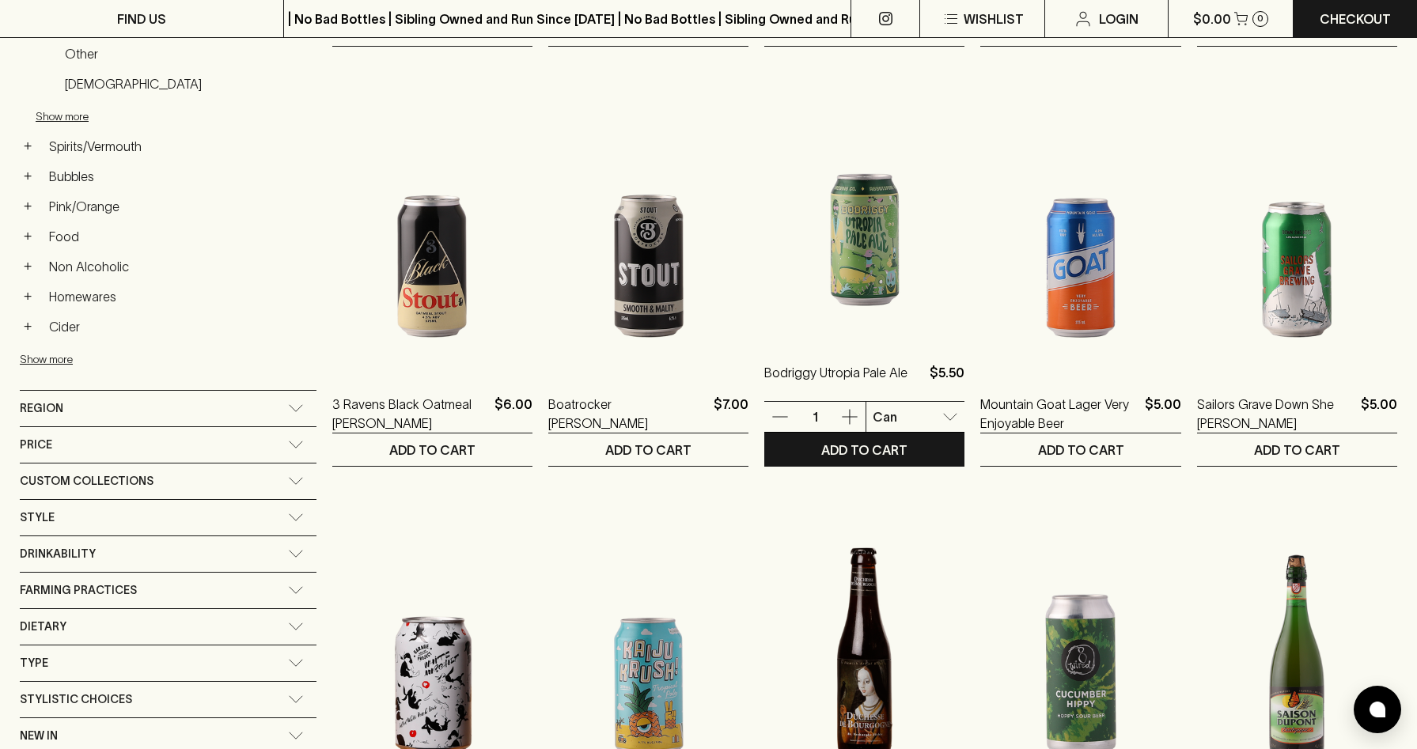
click at [903, 502] on li "Slab of 24" at bounding box center [875, 504] width 108 height 28
type input "2"
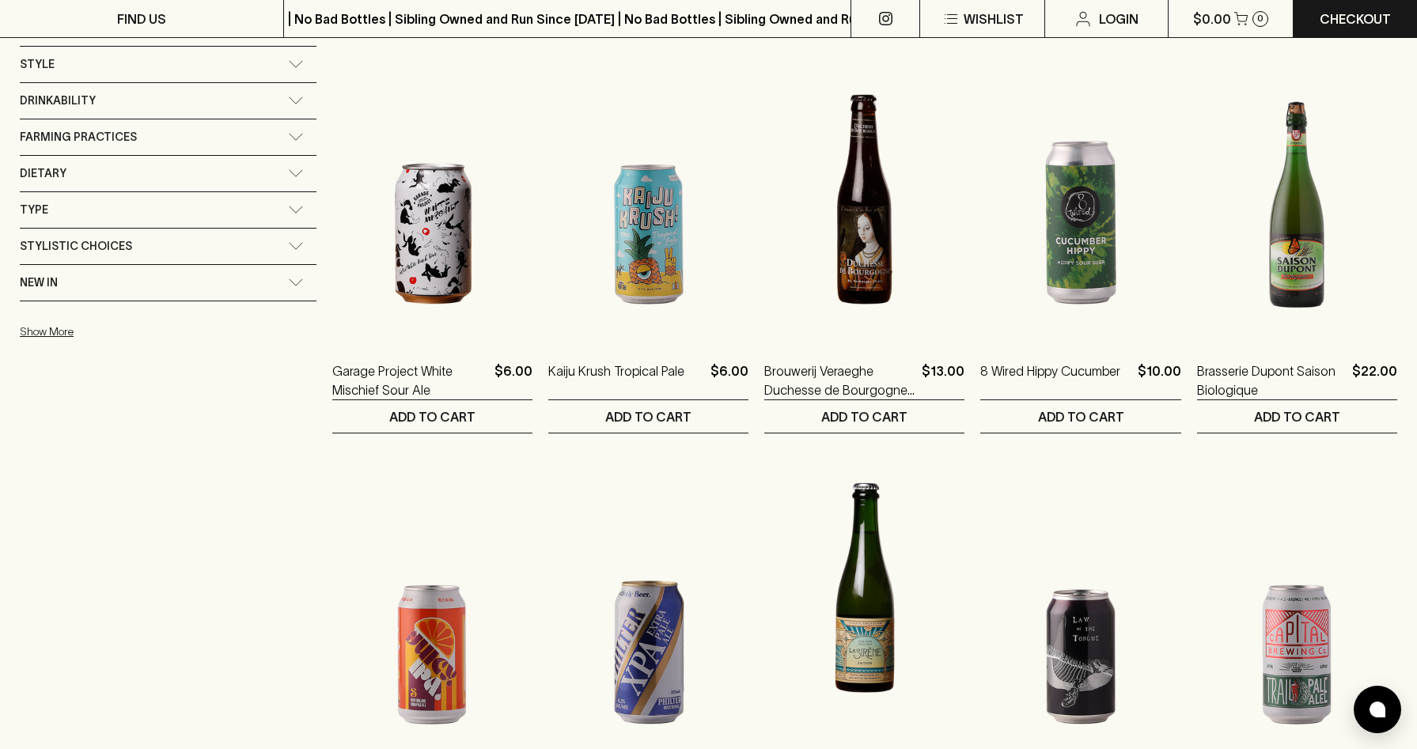
scroll to position [1363, 0]
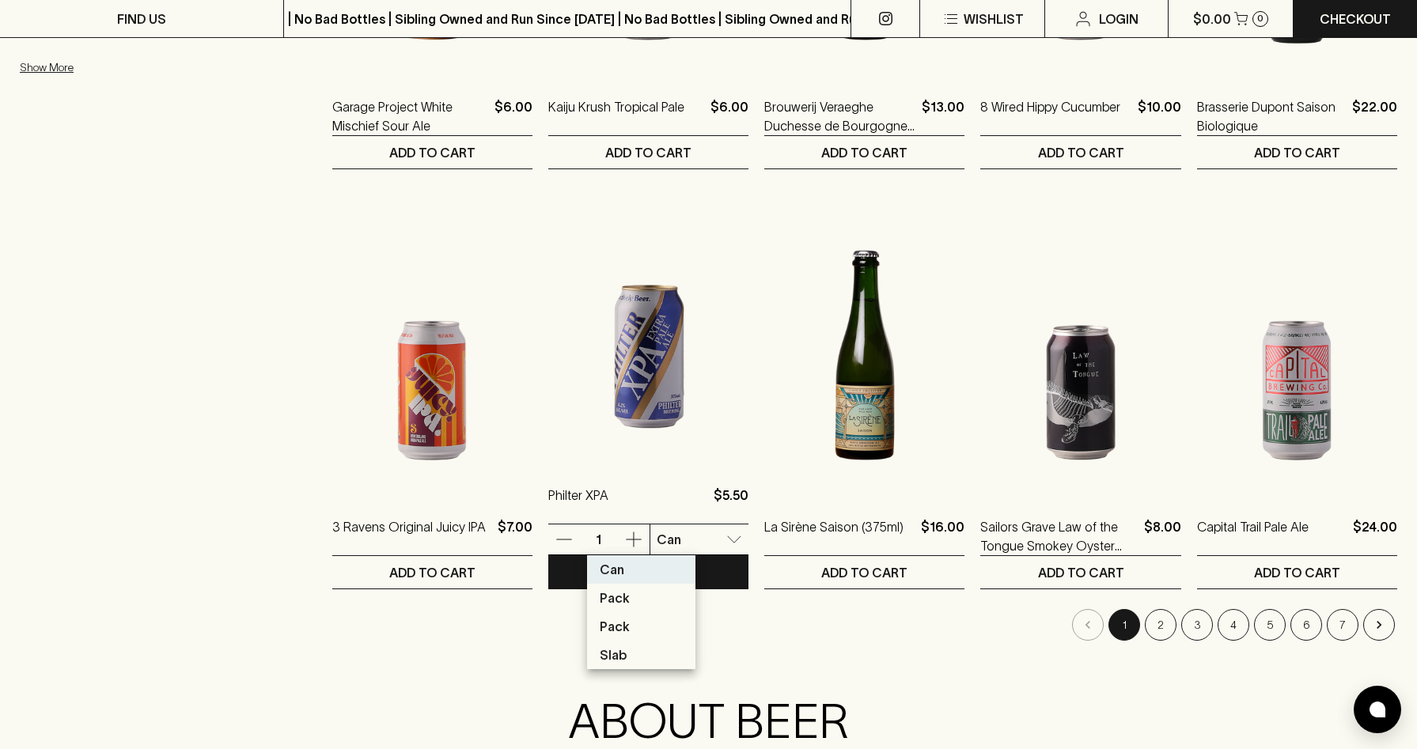
click at [680, 544] on body "FIND US | No Bad Bottles | Sibling Owned and Run Since [DATE] | No Bad Bottles …" at bounding box center [708, 252] width 1417 height 3231
click at [654, 650] on li "Slab" at bounding box center [641, 655] width 108 height 28
type input "3"
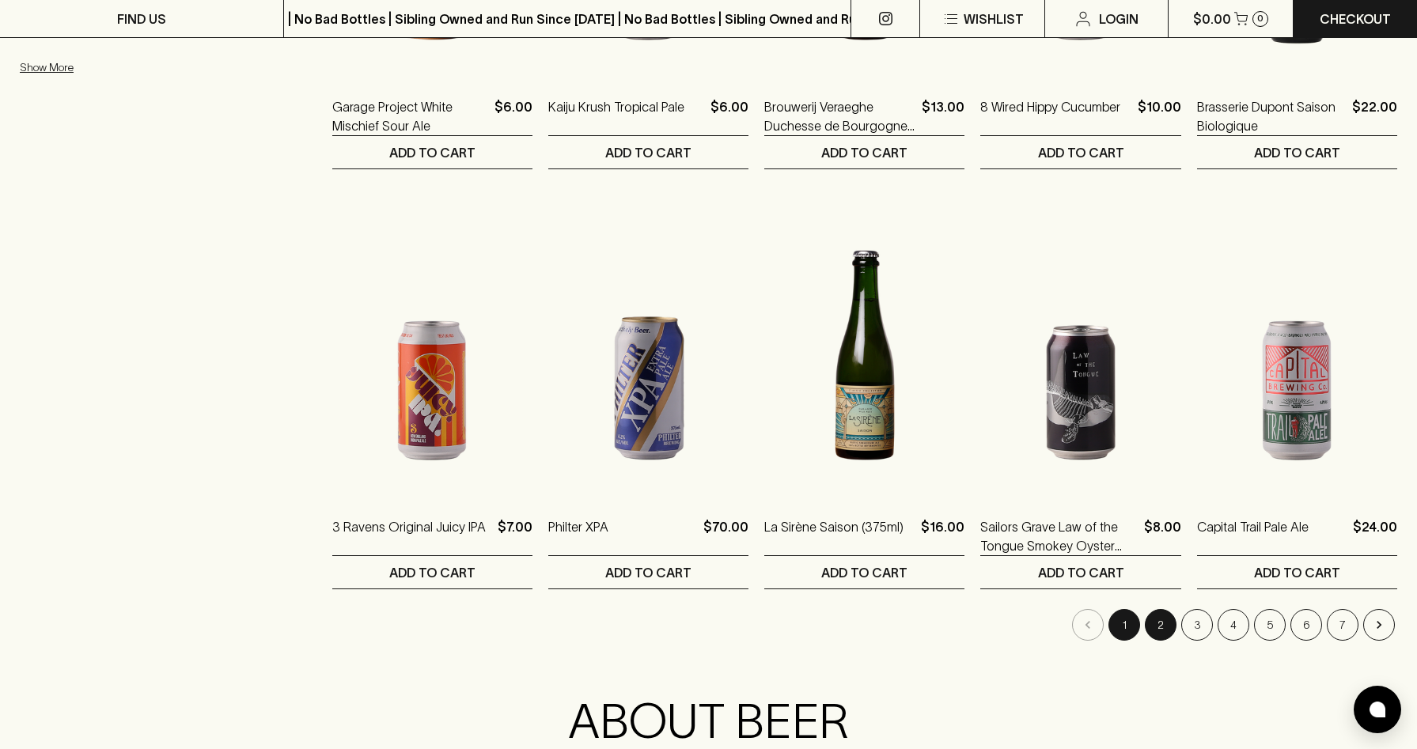
click at [1165, 627] on button "2" at bounding box center [1161, 625] width 32 height 32
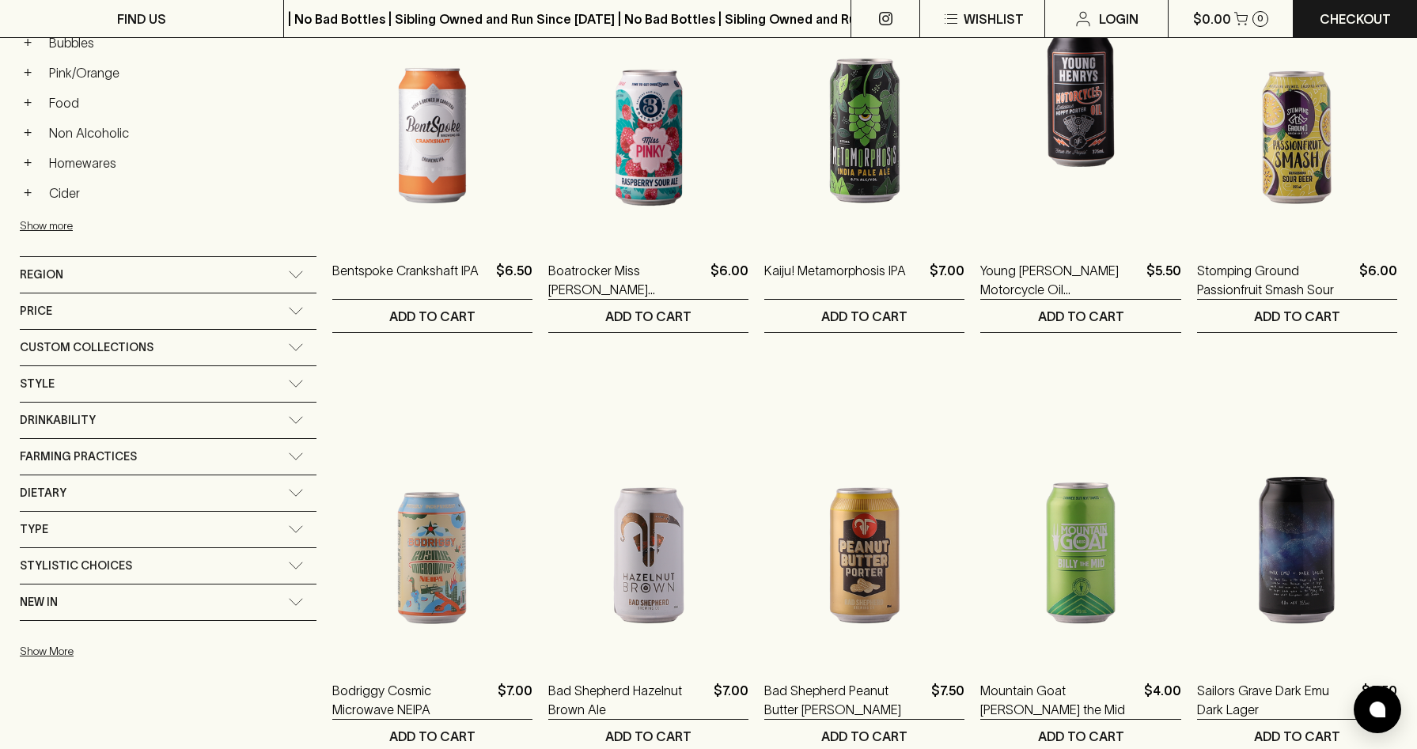
scroll to position [342, 0]
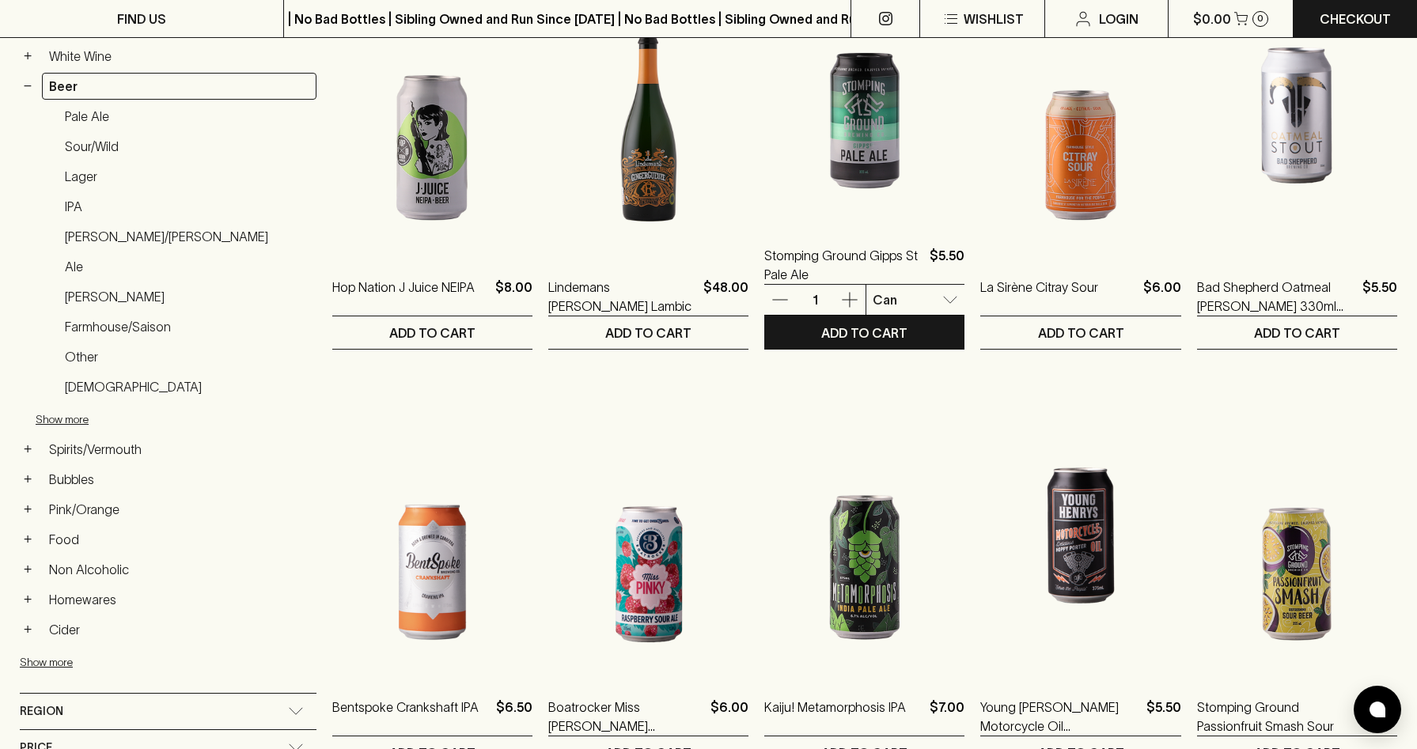
click at [889, 383] on li "Slab of 18" at bounding box center [875, 387] width 108 height 28
type input "2"
click at [836, 335] on p "ADD TO CART" at bounding box center [864, 333] width 86 height 19
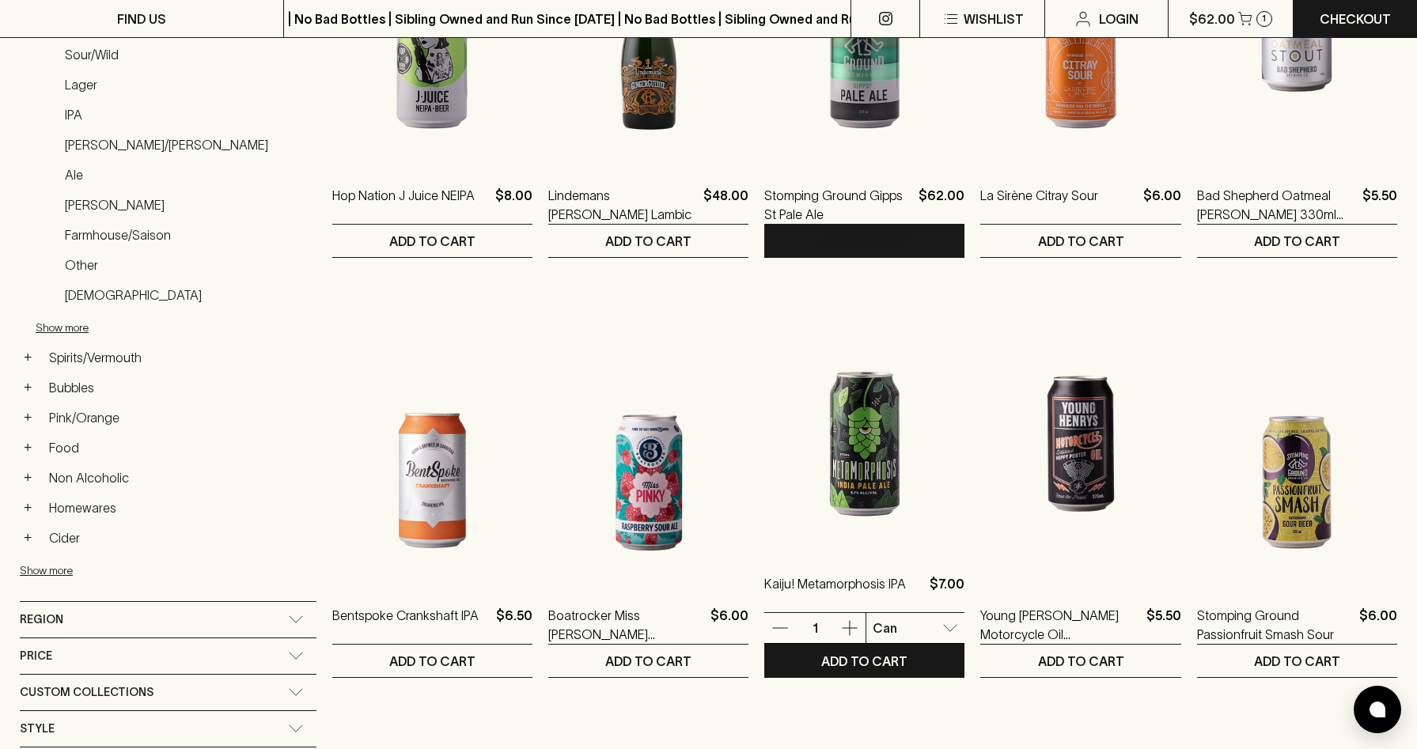
scroll to position [0, 0]
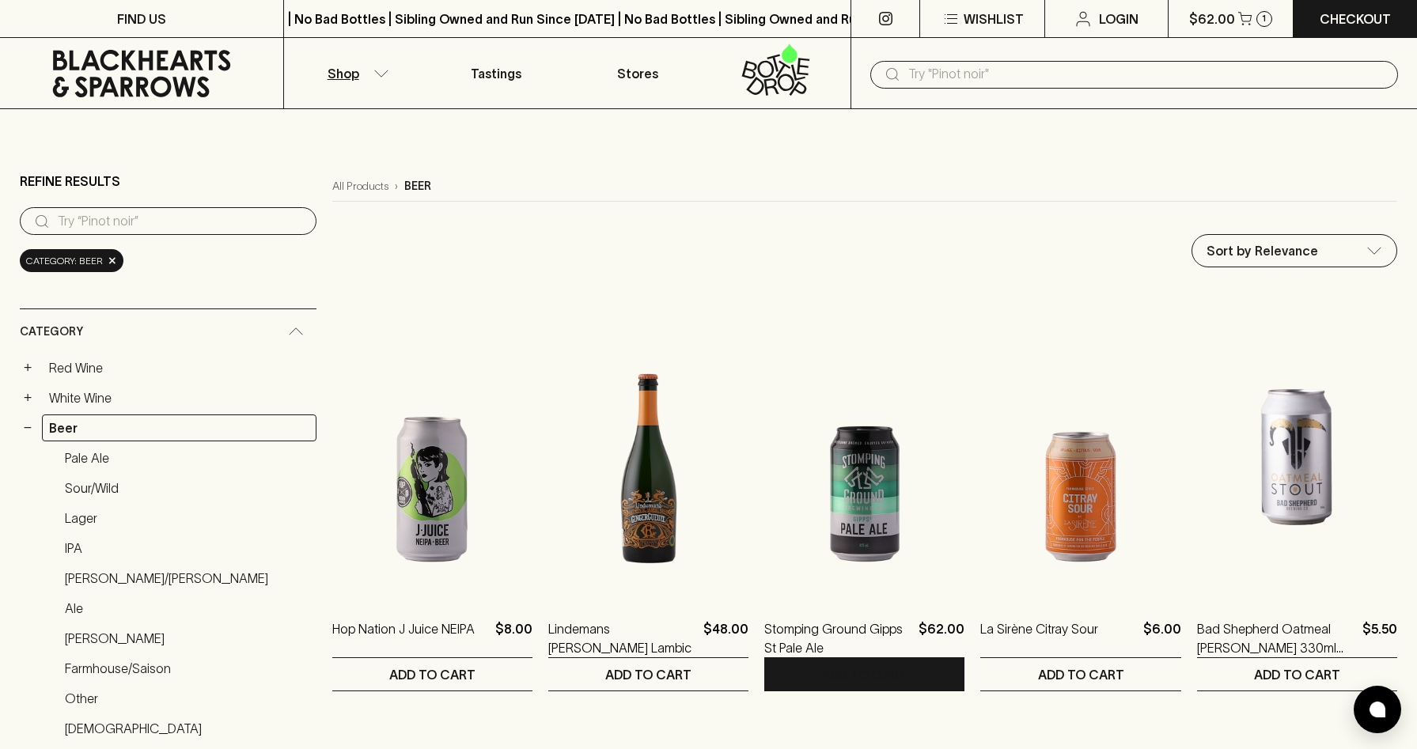
click at [118, 219] on input "search" at bounding box center [181, 221] width 246 height 25
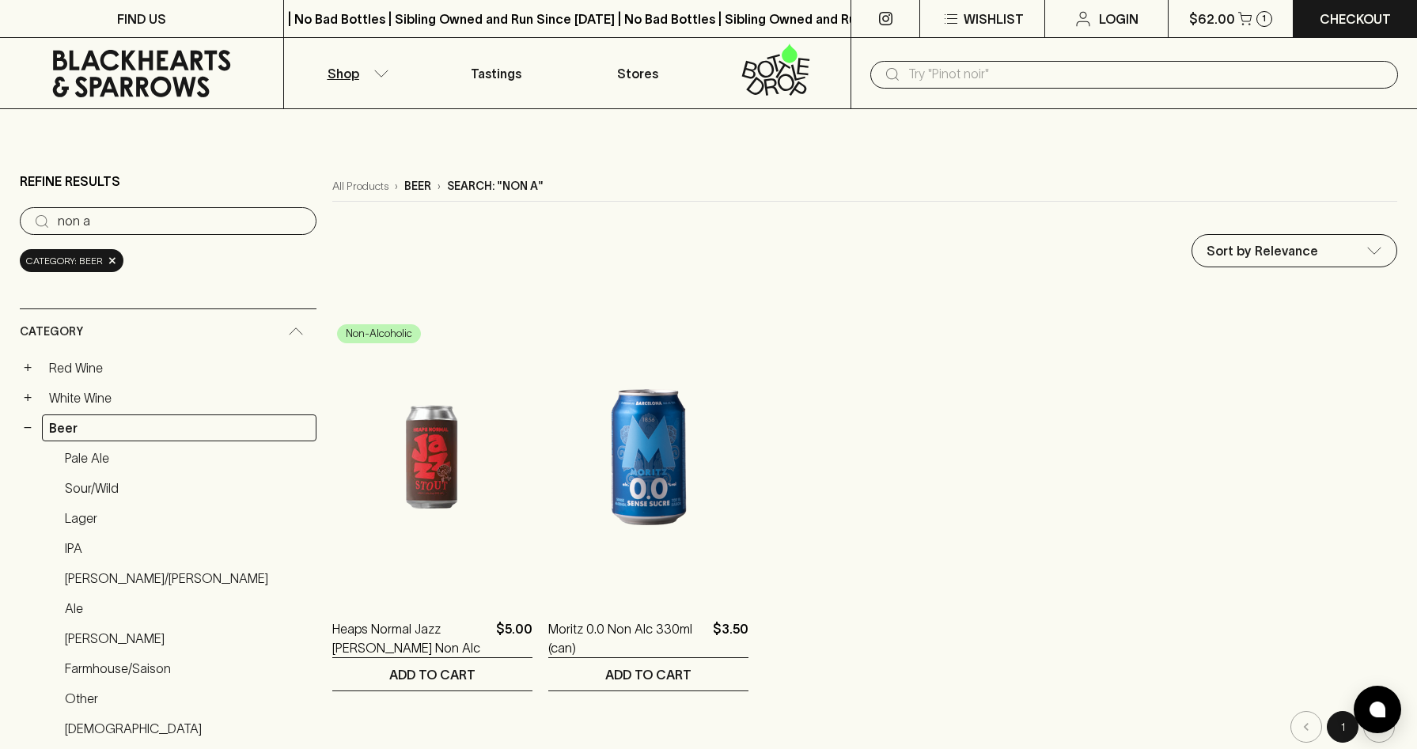
type input "non a"
click at [366, 73] on button "Shop" at bounding box center [355, 73] width 142 height 70
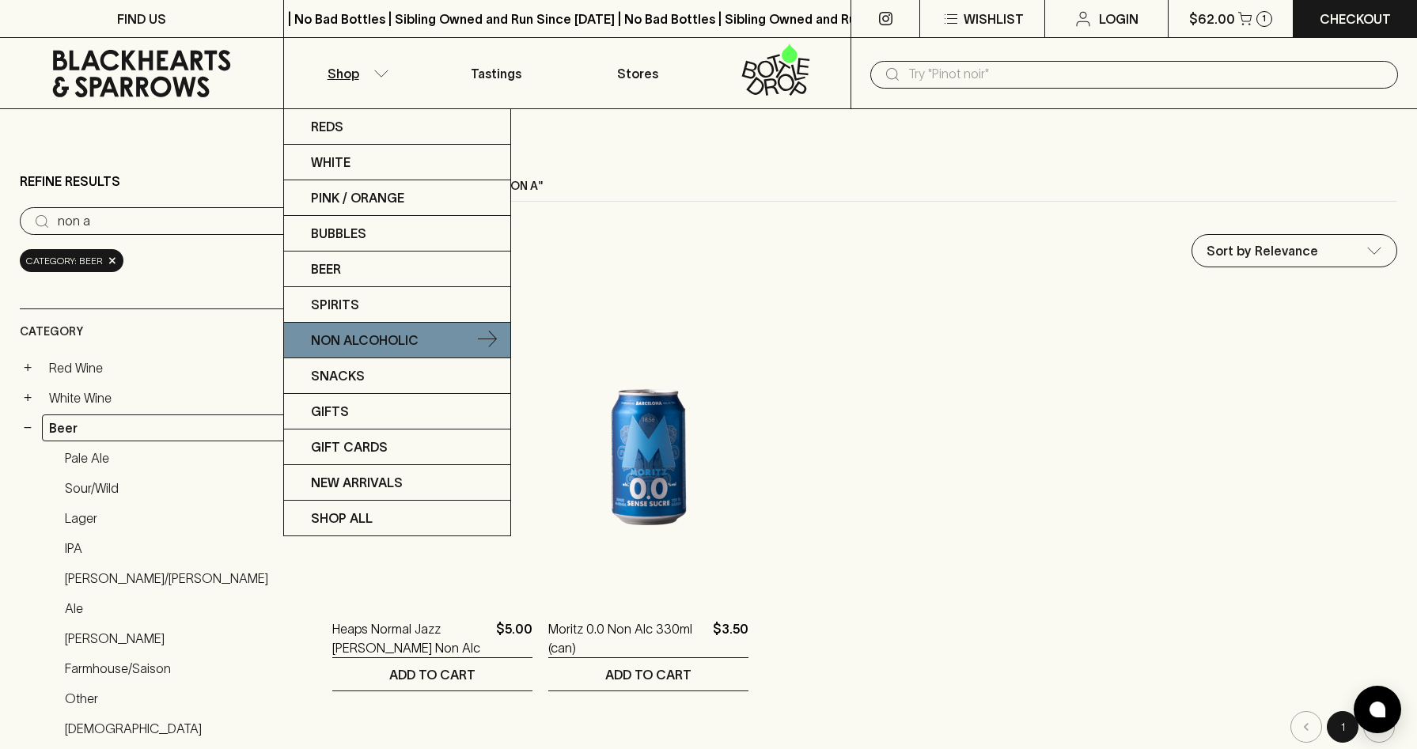
click at [381, 335] on p "Non Alcoholic" at bounding box center [365, 340] width 108 height 19
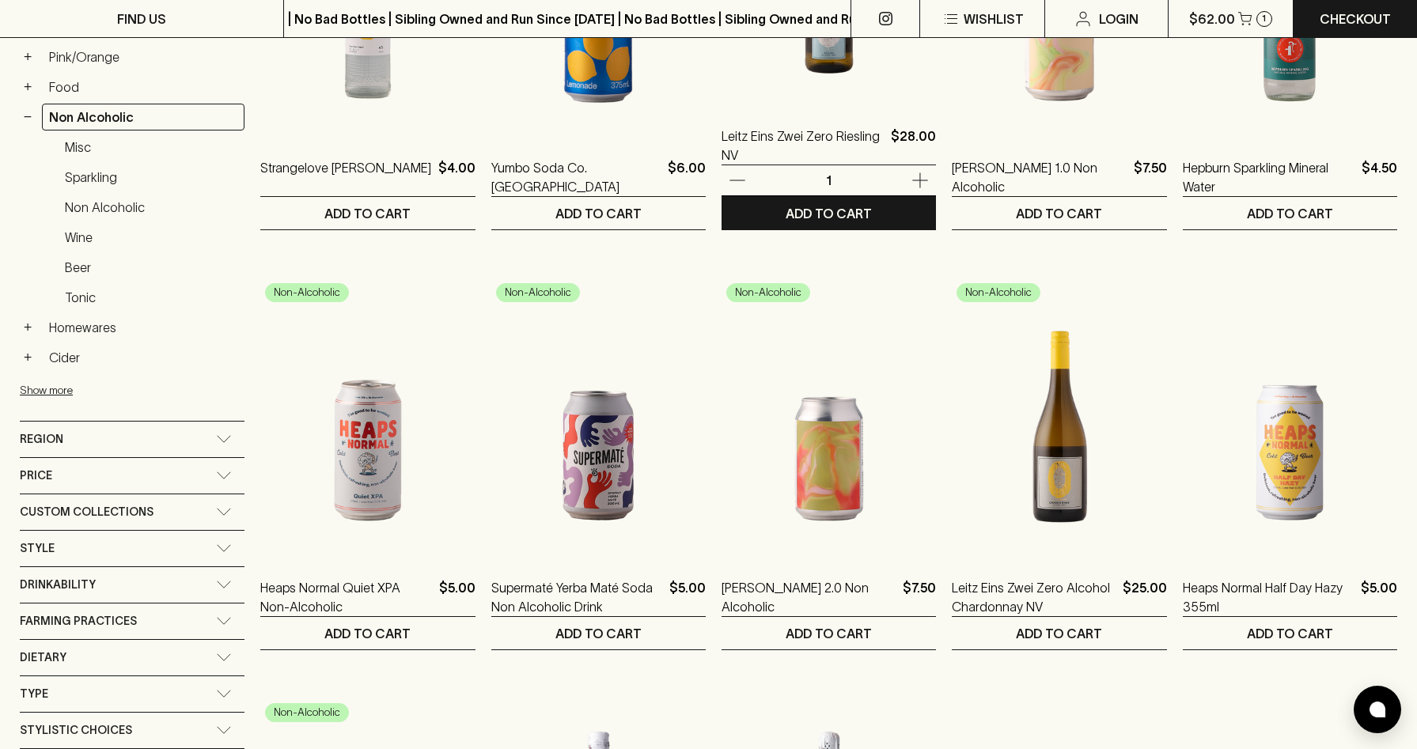
scroll to position [466, 0]
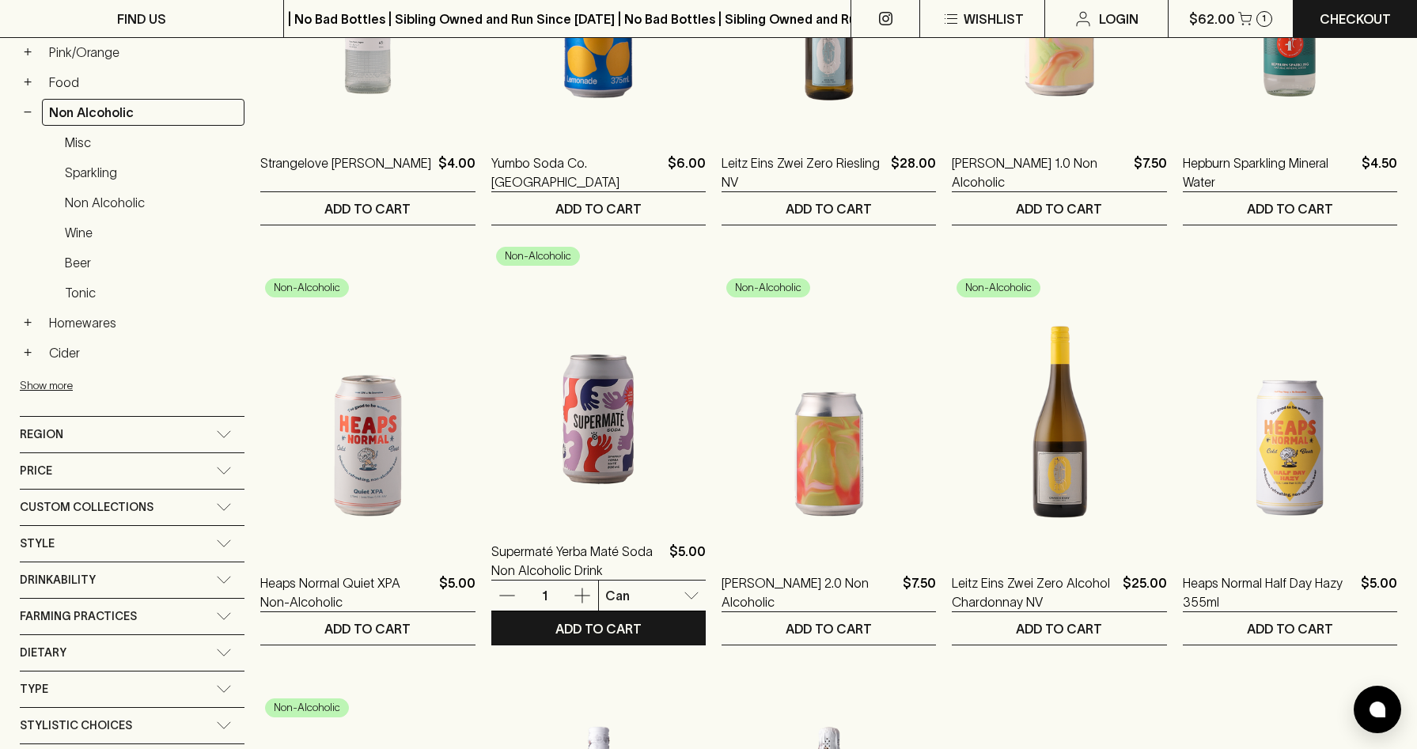
click at [586, 455] on img at bounding box center [598, 379] width 214 height 277
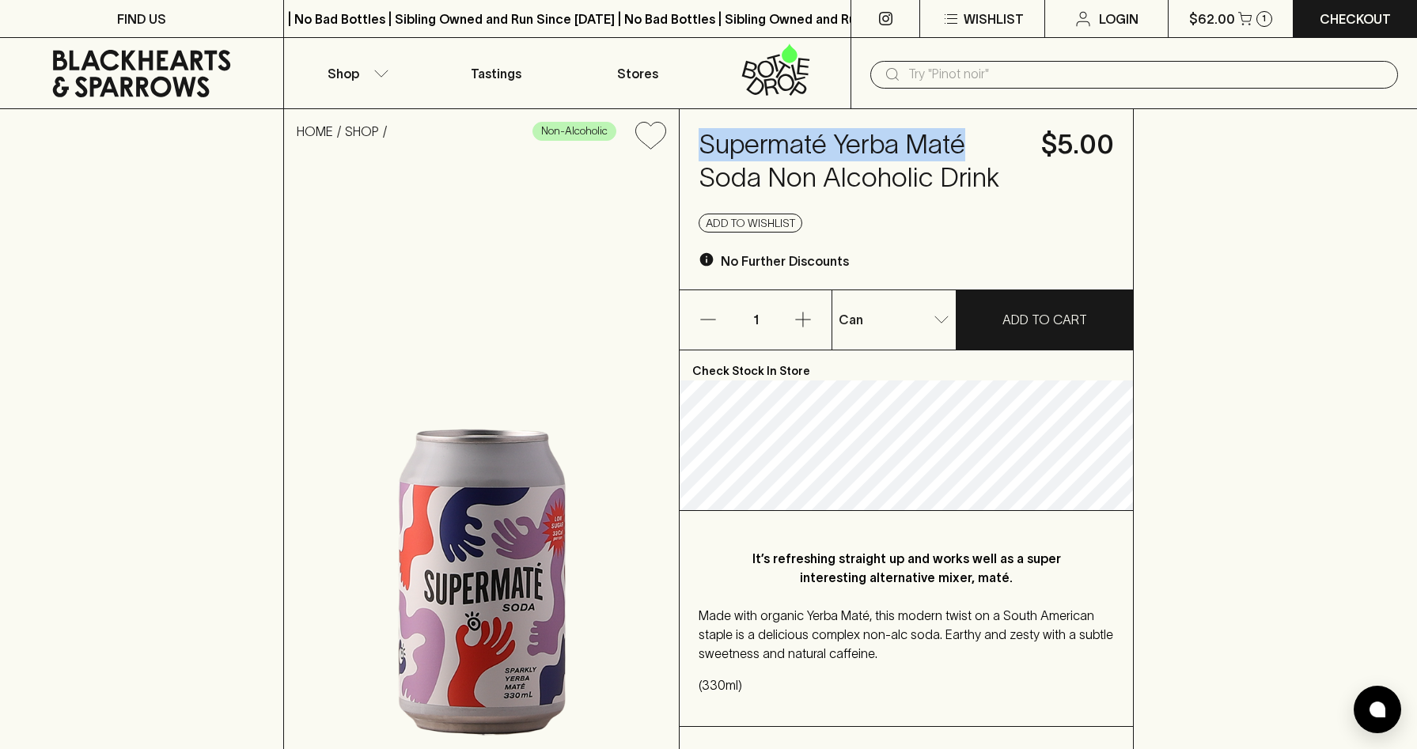
drag, startPoint x: 974, startPoint y: 146, endPoint x: 692, endPoint y: 156, distance: 281.8
click at [692, 156] on div "Supermaté Yerba Maté Soda Non Alcoholic Drink $5.00 Add to wishlist No Further …" at bounding box center [906, 199] width 453 height 180
copy h4 "Supermaté Yerba Maté"
